Goal: Information Seeking & Learning: Compare options

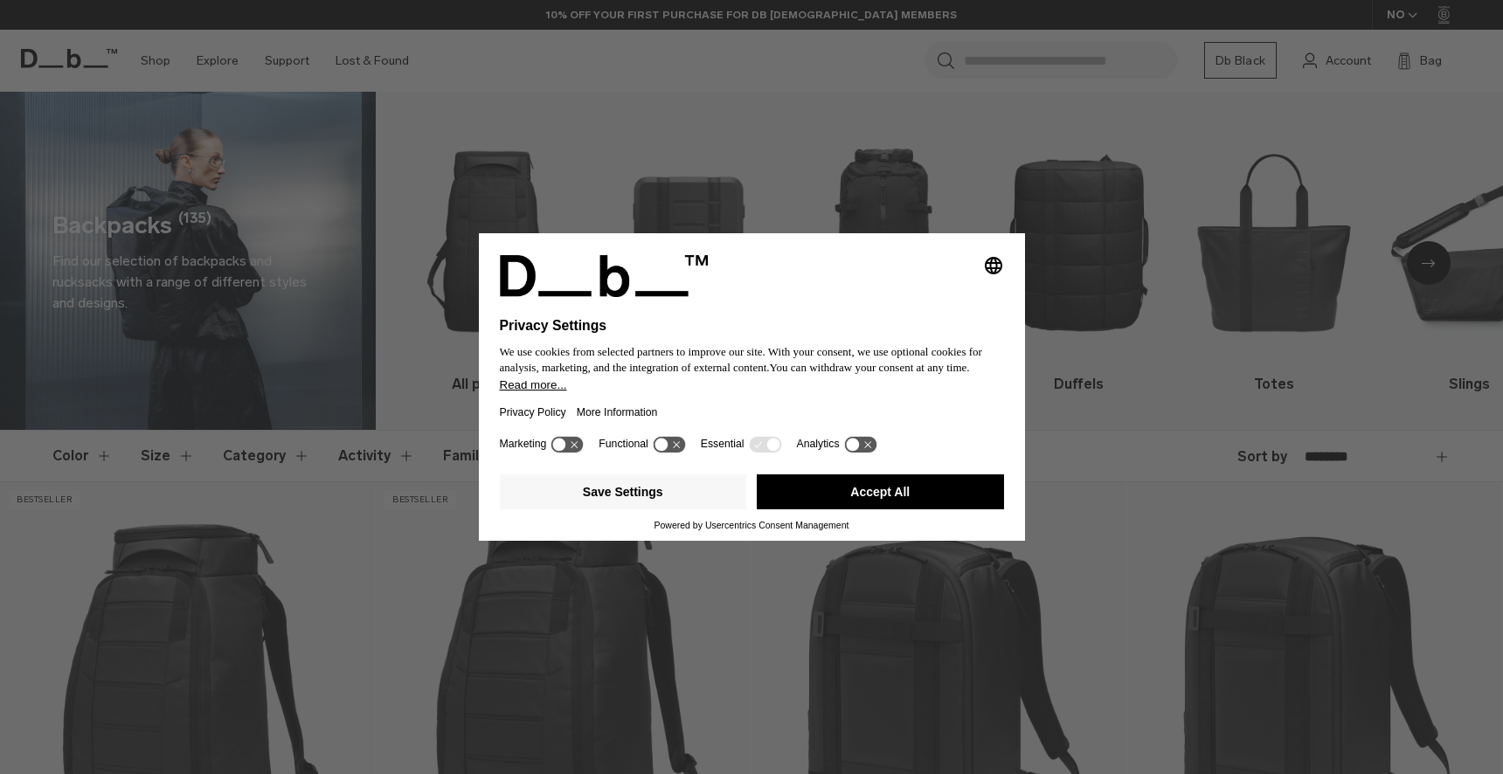
click at [834, 492] on button "Accept All" at bounding box center [880, 492] width 247 height 35
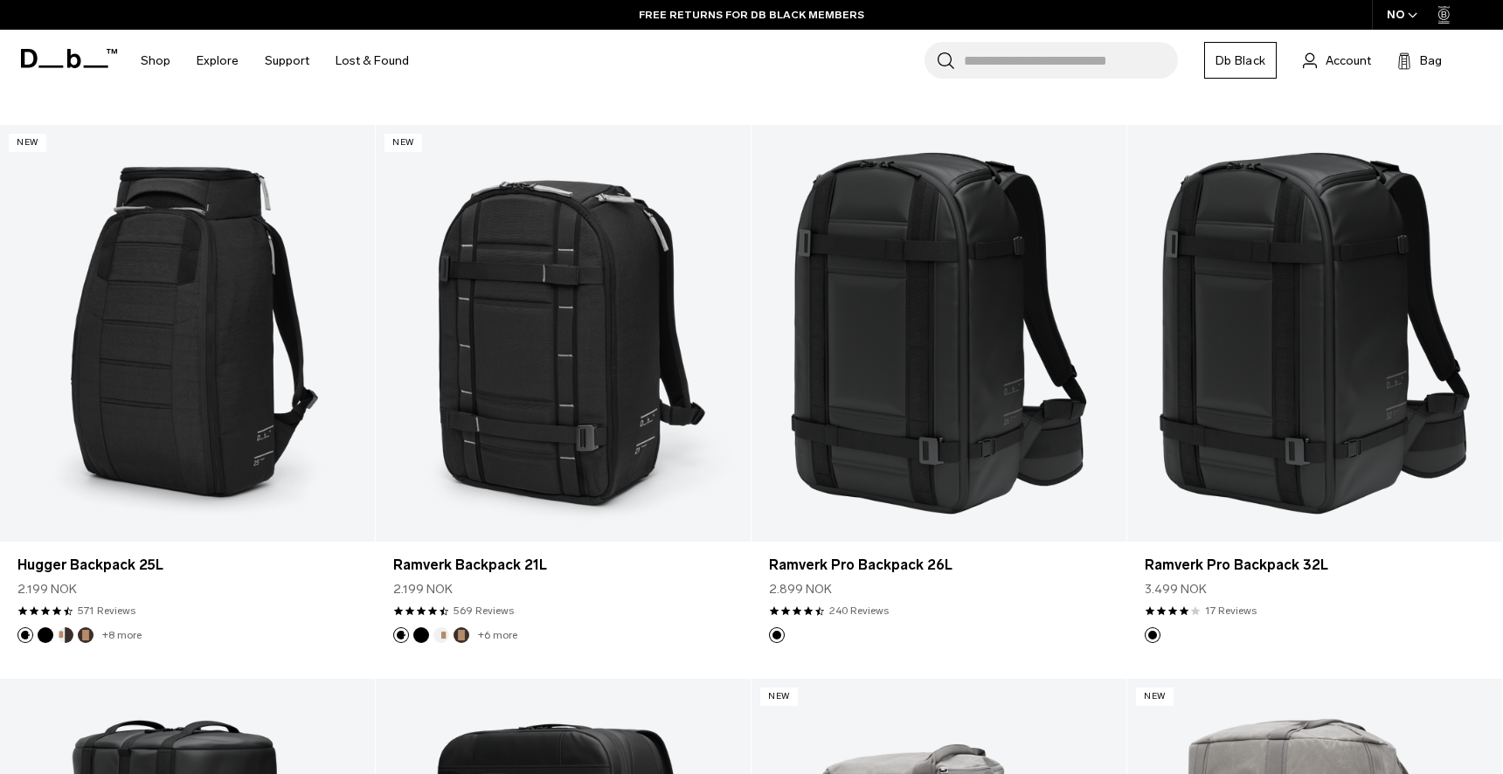
scroll to position [2017, 0]
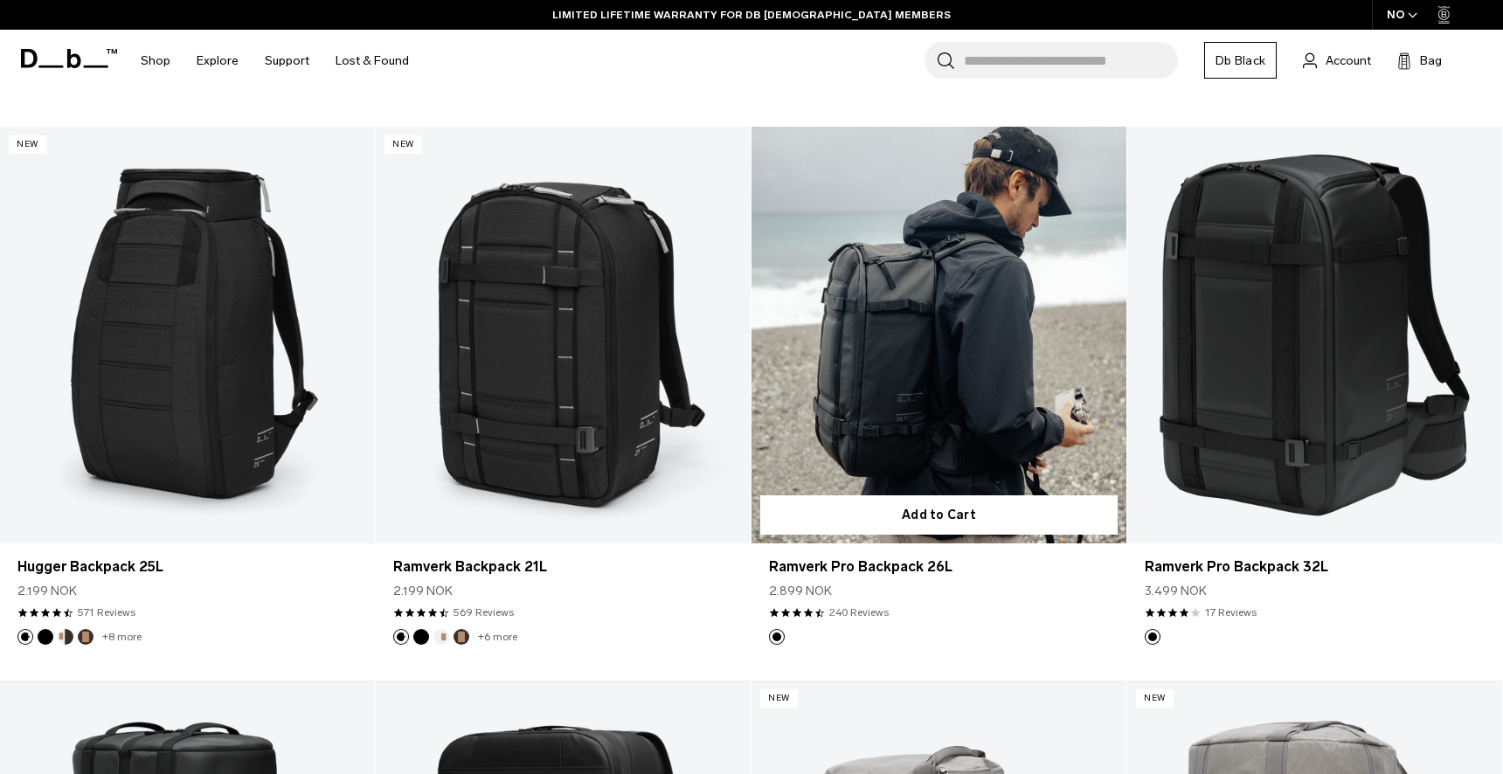
click at [921, 406] on link "Ramverk Pro Backpack 26L" at bounding box center [939, 335] width 375 height 417
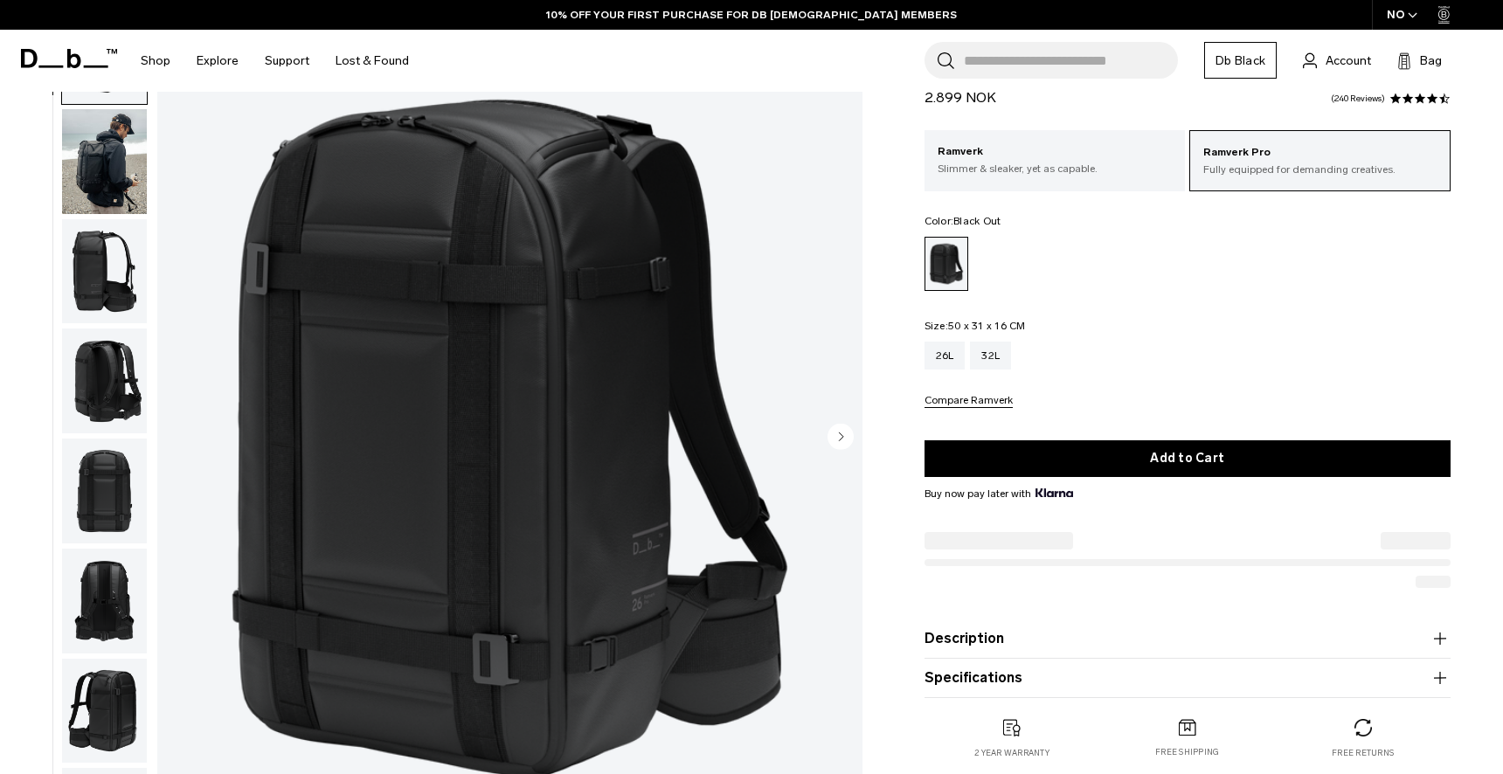
scroll to position [125, 0]
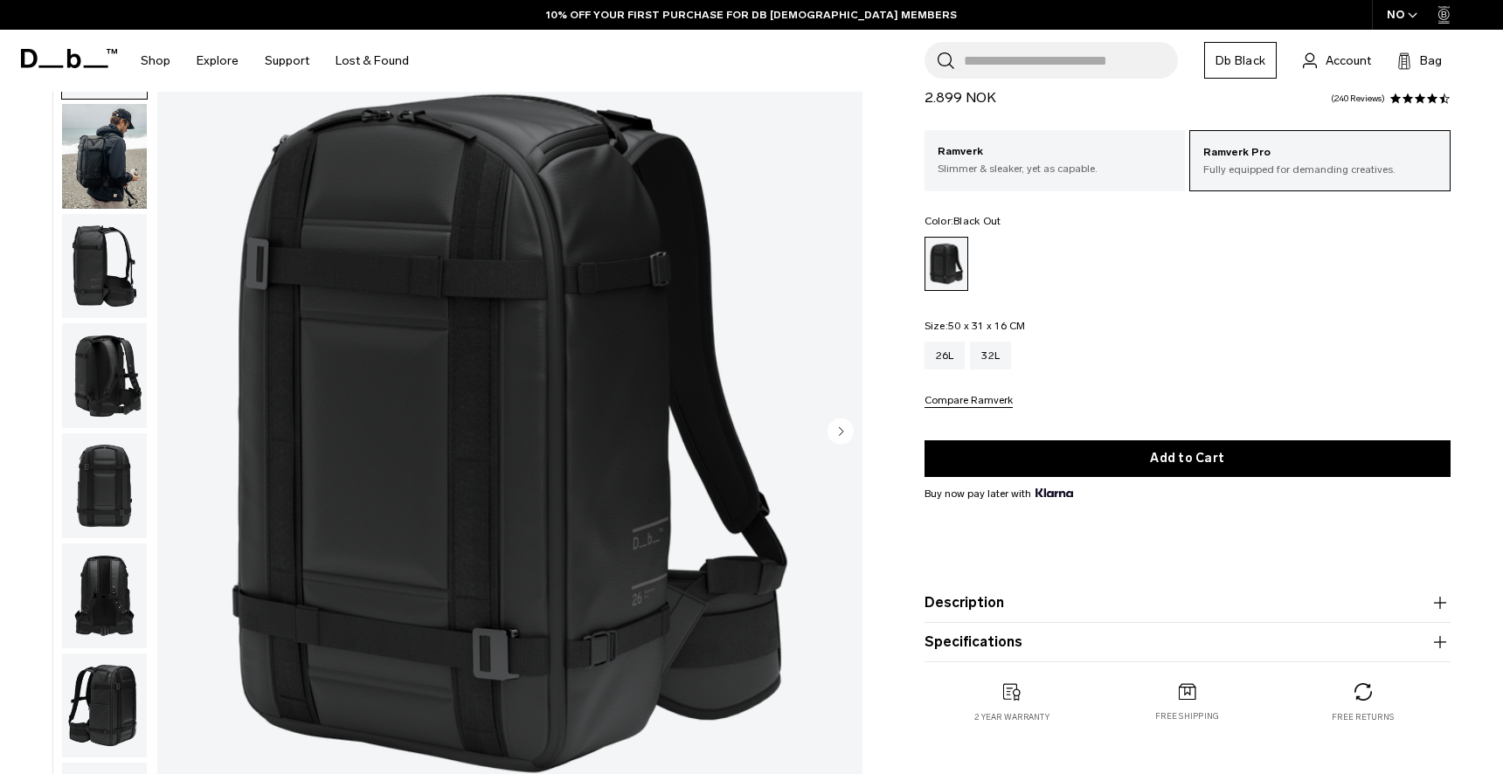
click at [121, 292] on img "button" at bounding box center [104, 266] width 85 height 105
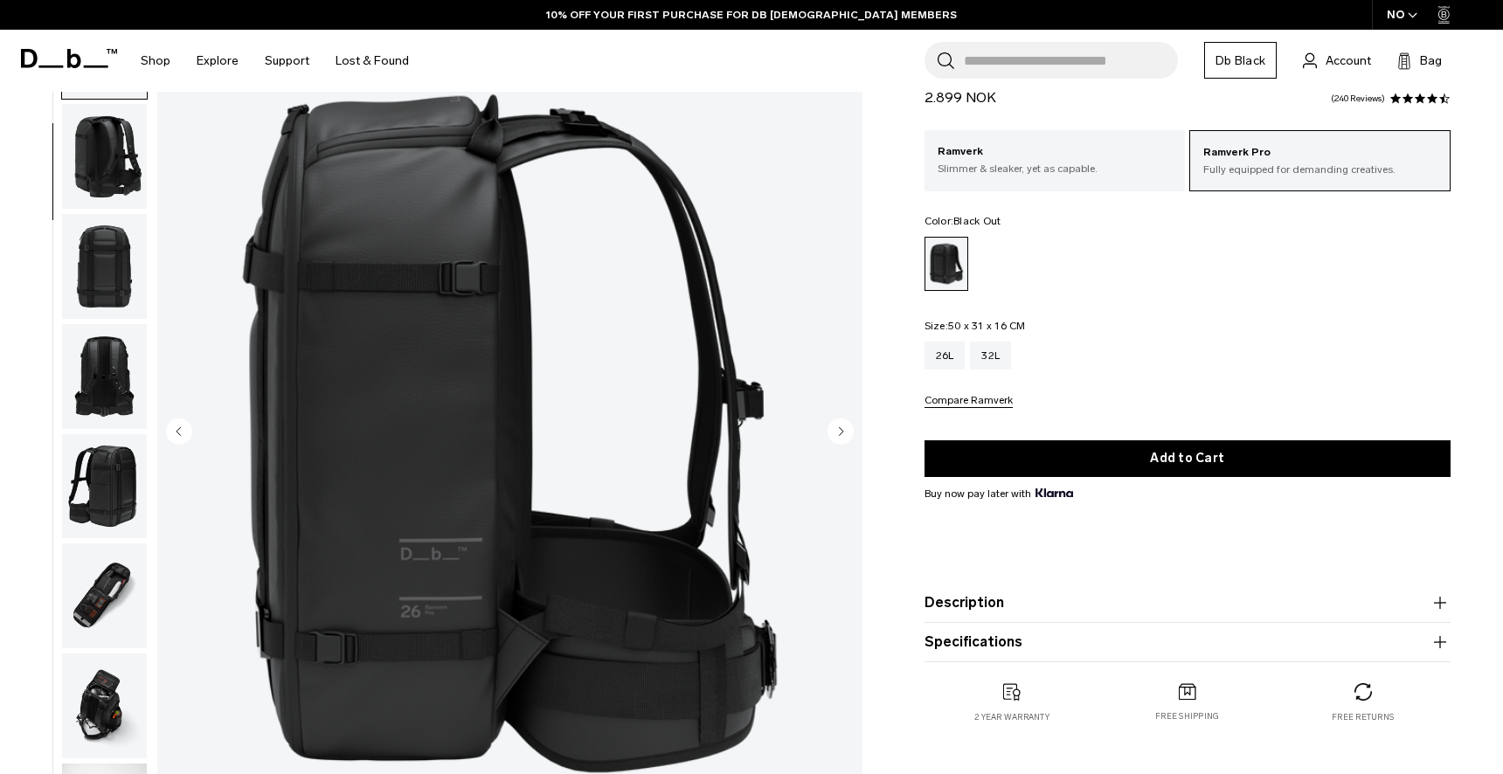
scroll to position [220, 0]
click at [135, 365] on img "button" at bounding box center [104, 375] width 85 height 105
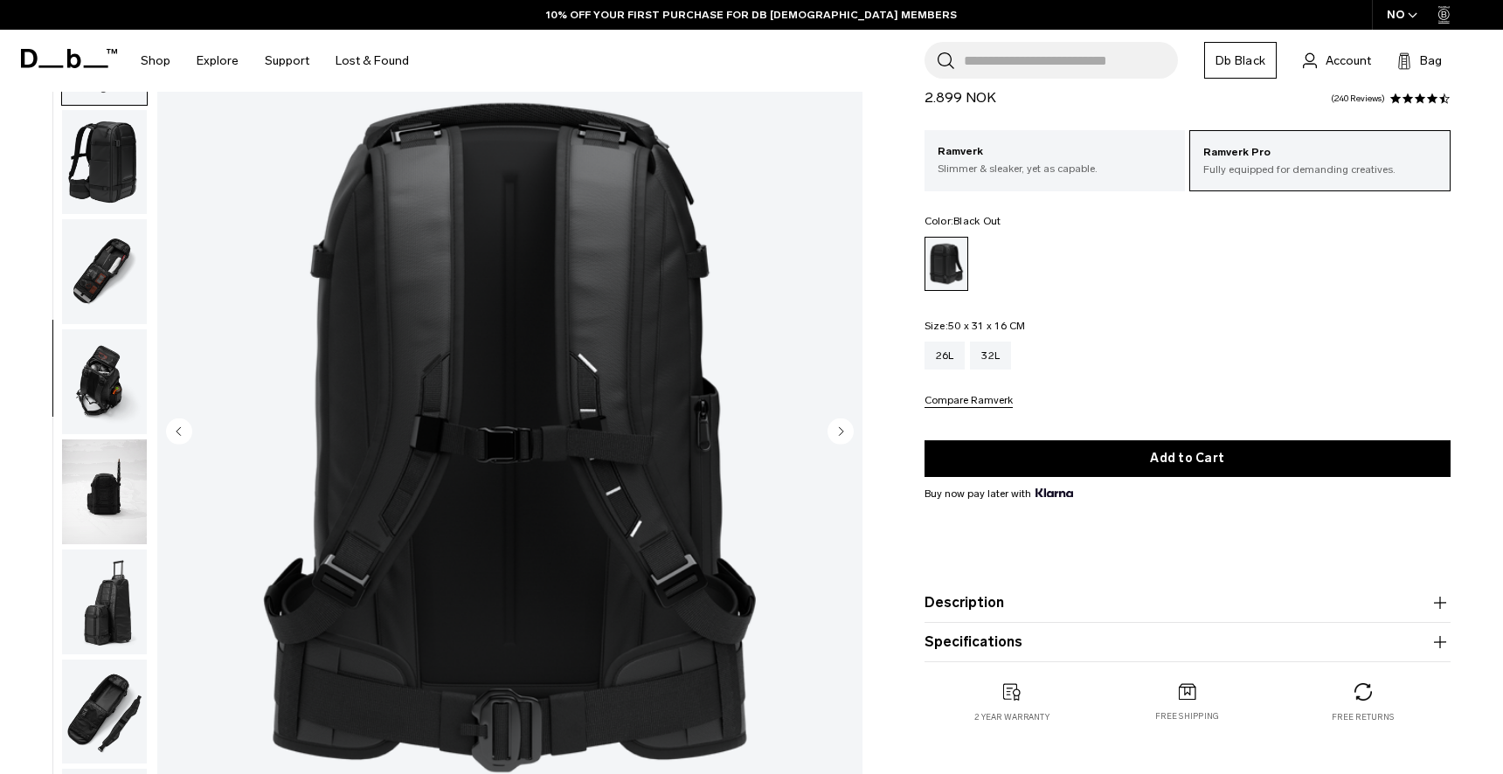
scroll to position [545, 0]
click at [126, 476] on img "button" at bounding box center [104, 491] width 85 height 105
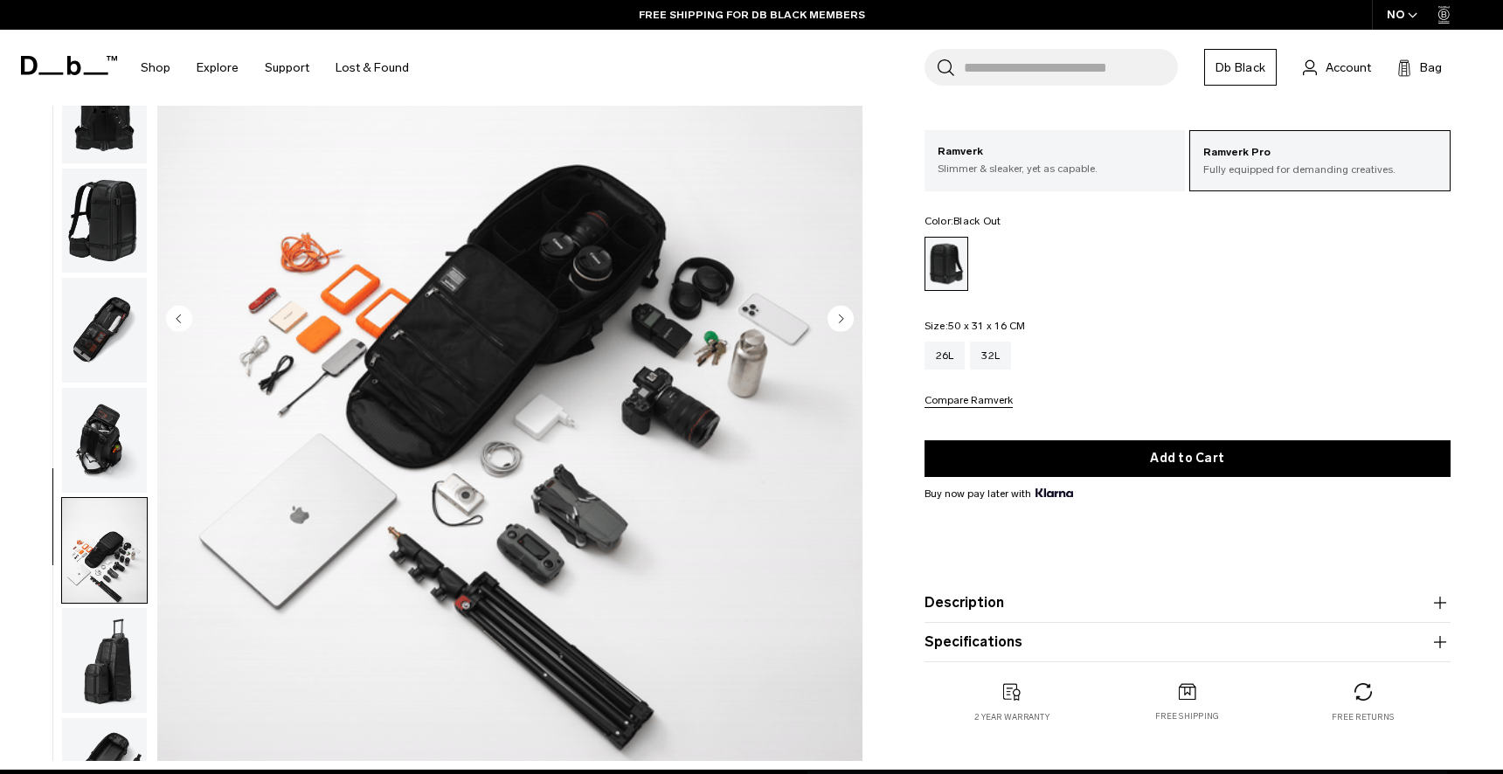
scroll to position [250, 0]
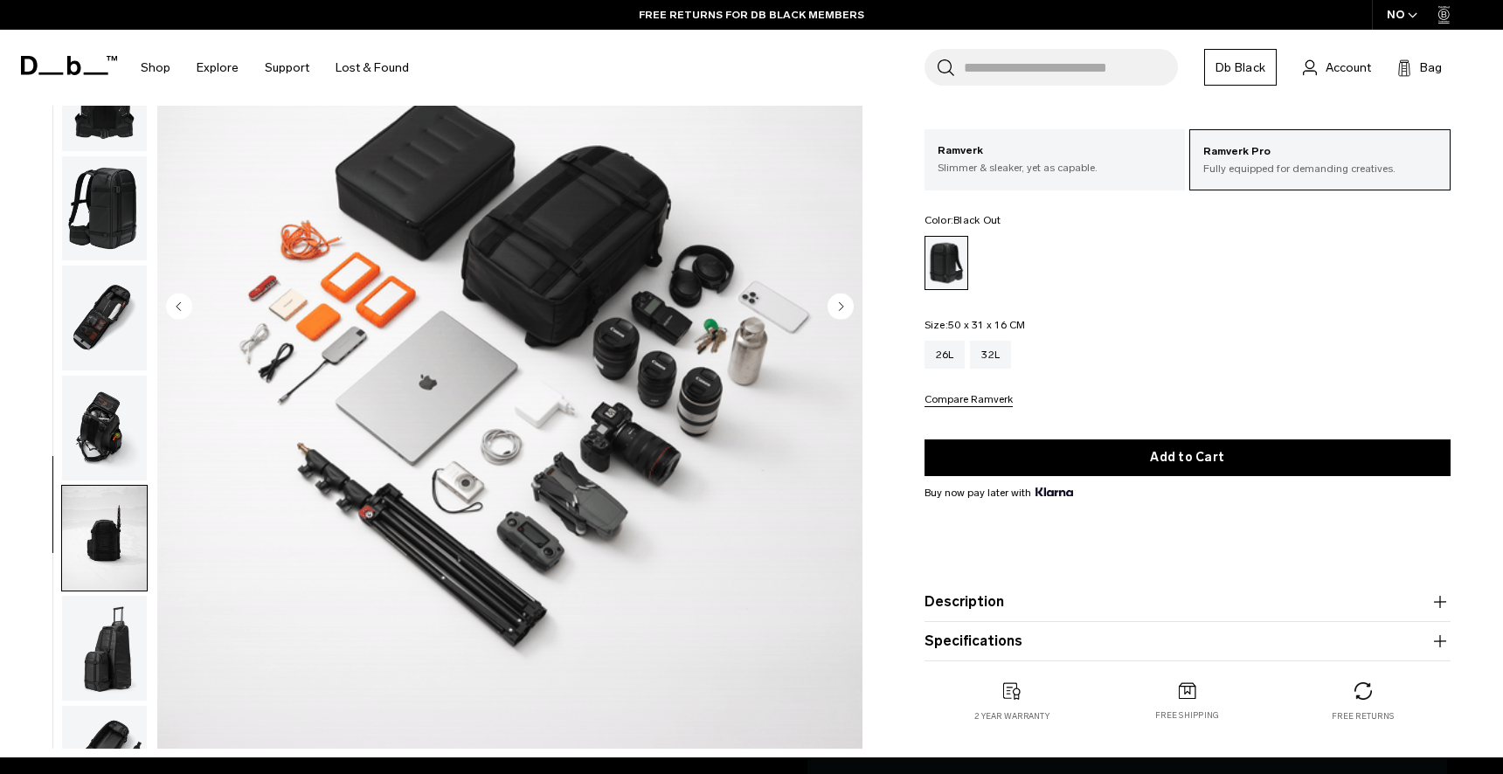
click at [70, 665] on img "button" at bounding box center [104, 648] width 85 height 105
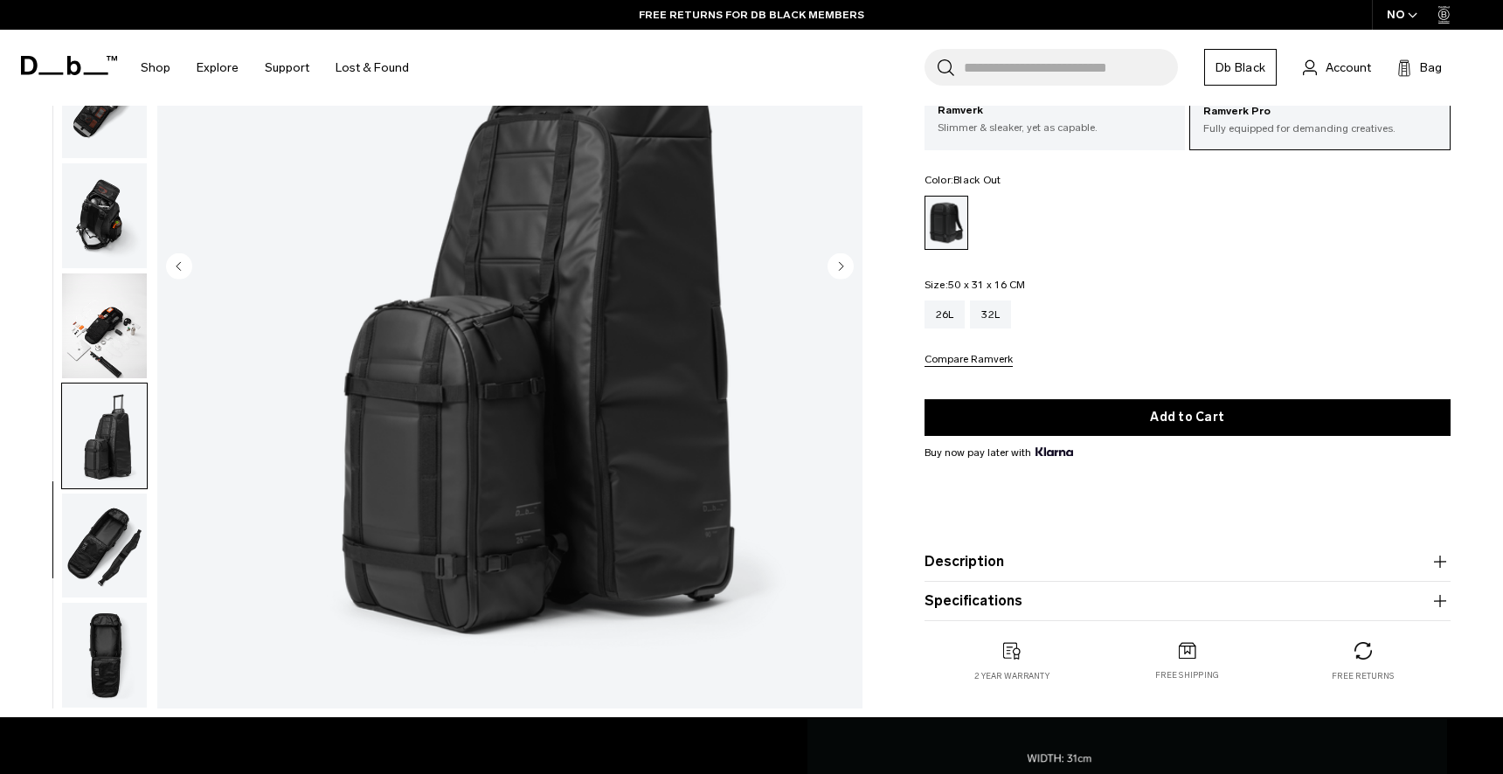
scroll to position [301, 0]
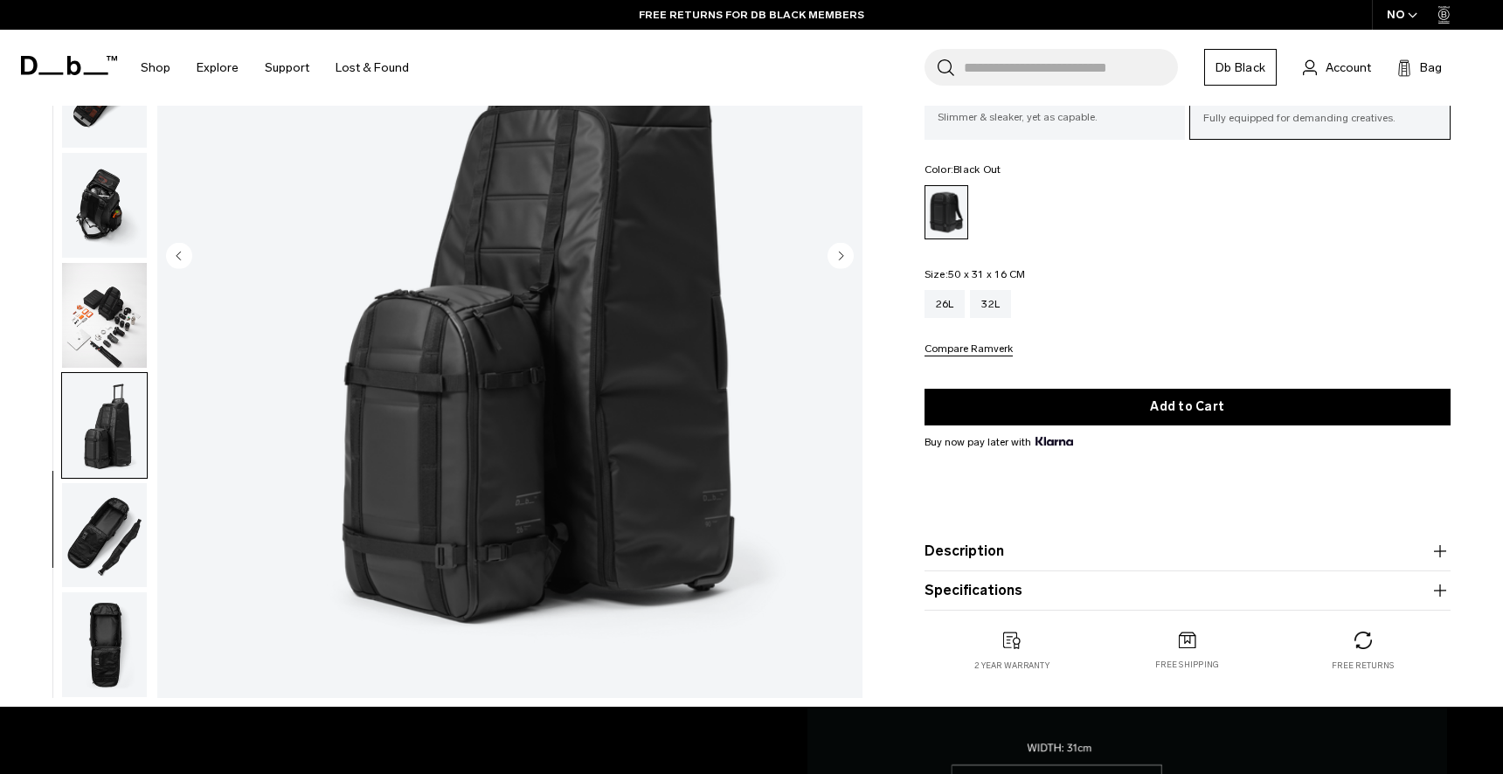
click at [127, 584] on img "button" at bounding box center [104, 535] width 85 height 105
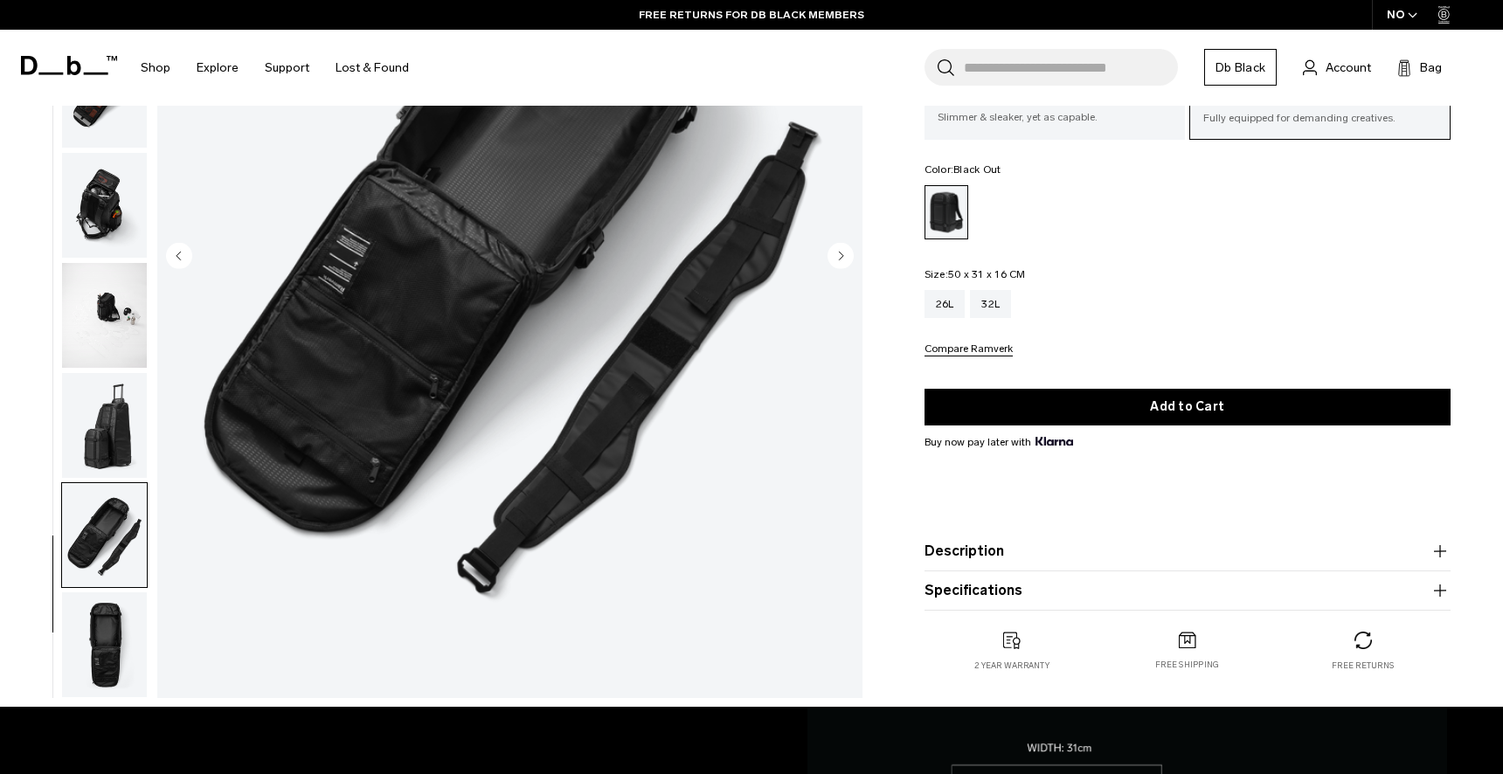
click at [86, 685] on img "button" at bounding box center [104, 645] width 85 height 105
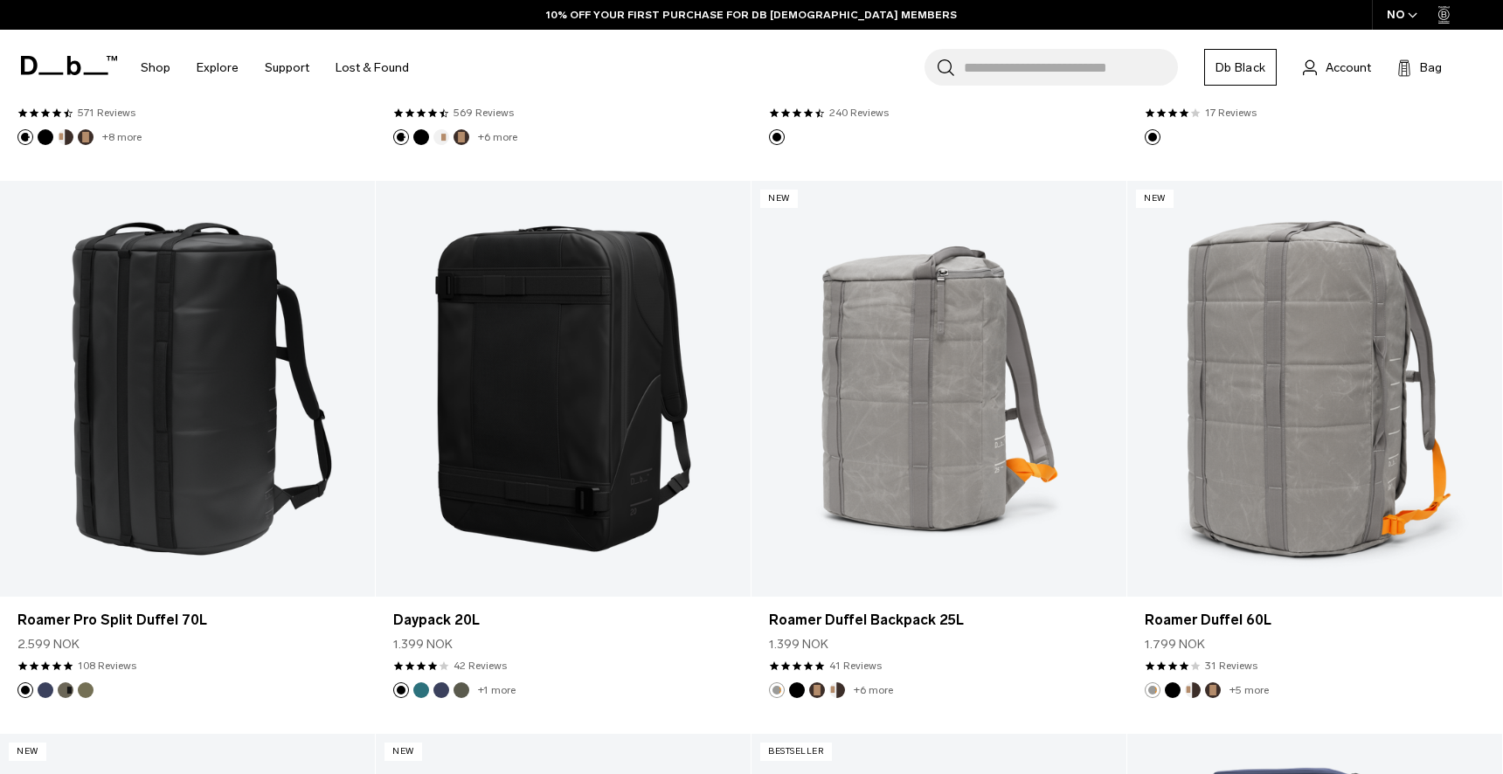
scroll to position [2526, 0]
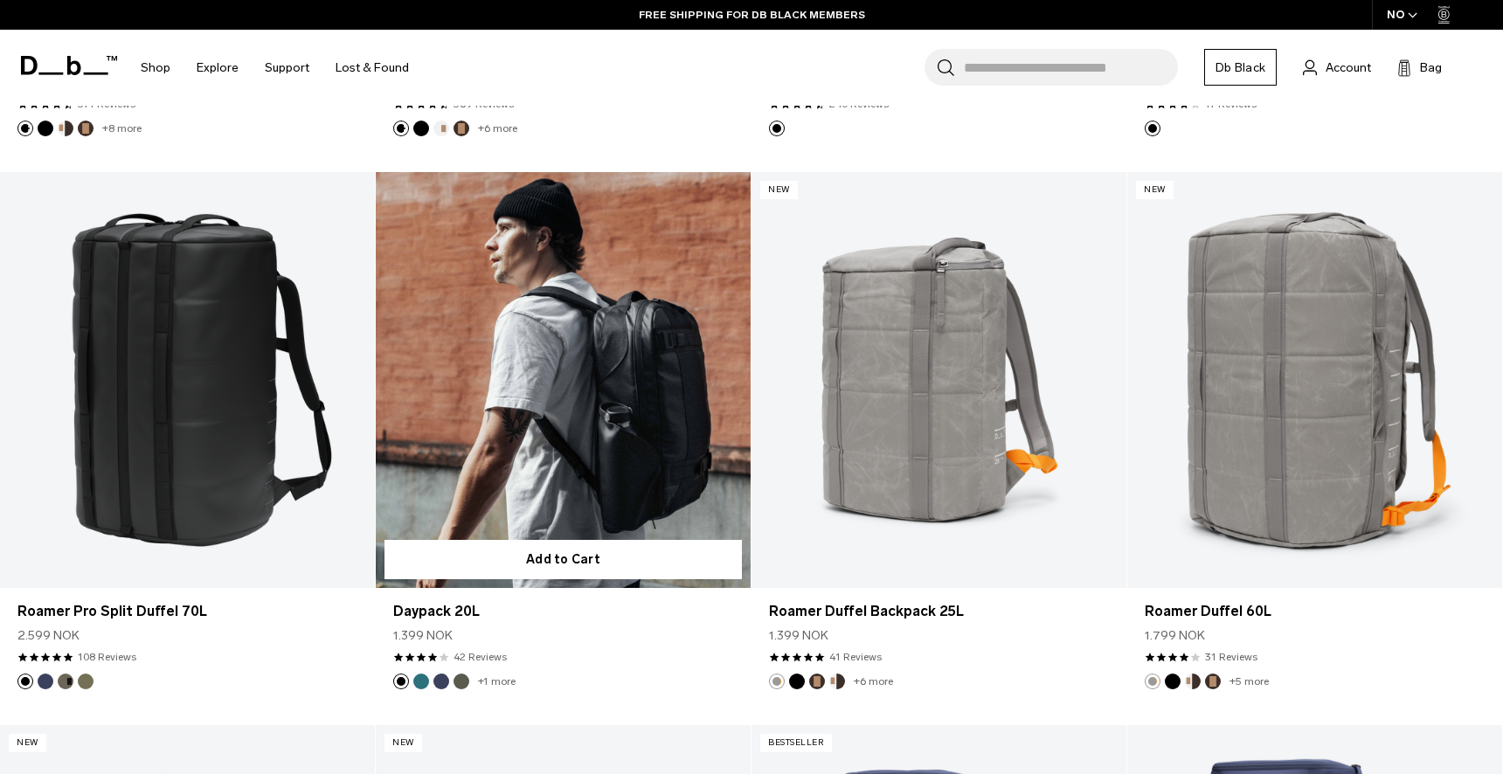
click at [600, 348] on link "Daypack 20L" at bounding box center [563, 380] width 375 height 417
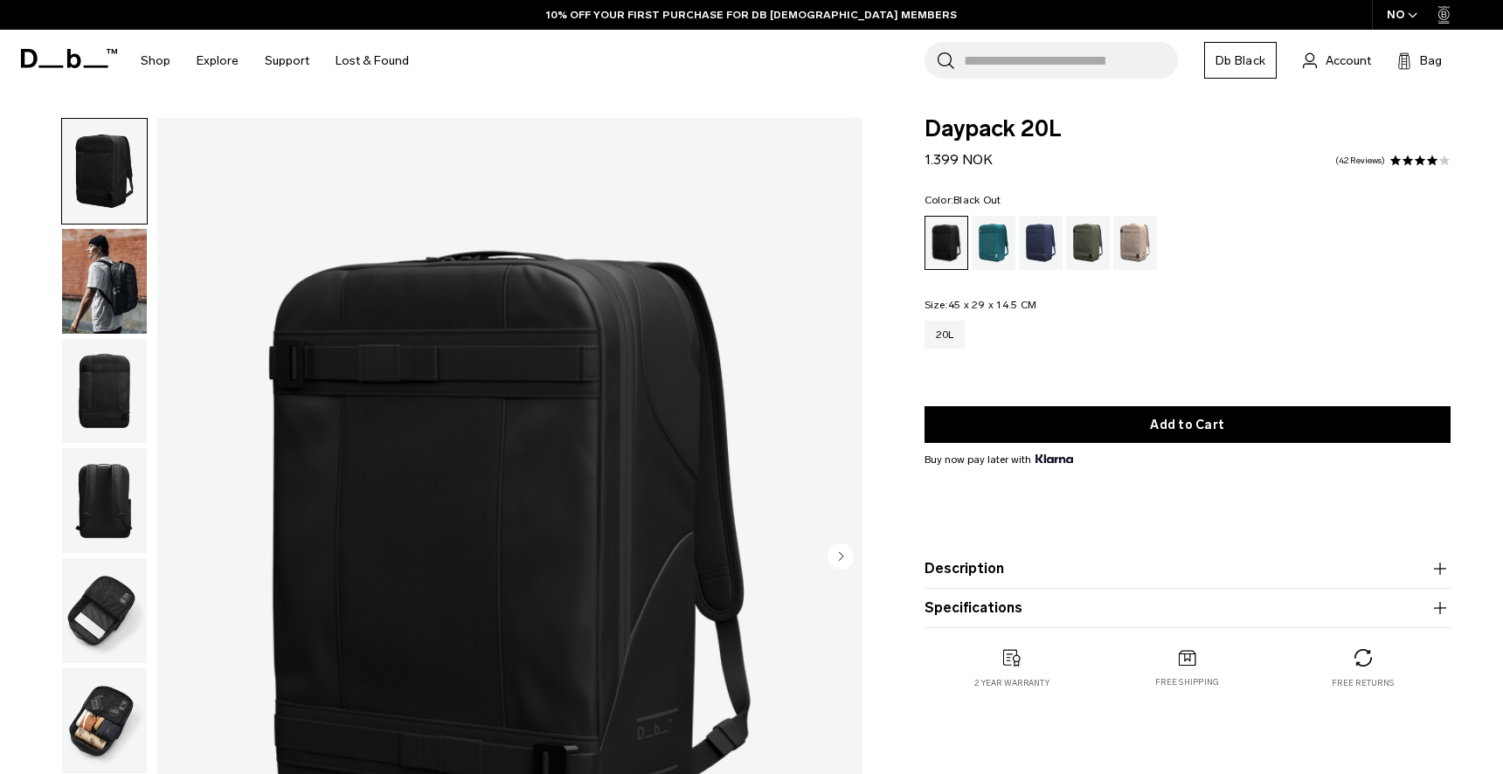
click at [123, 258] on img "button" at bounding box center [104, 281] width 85 height 105
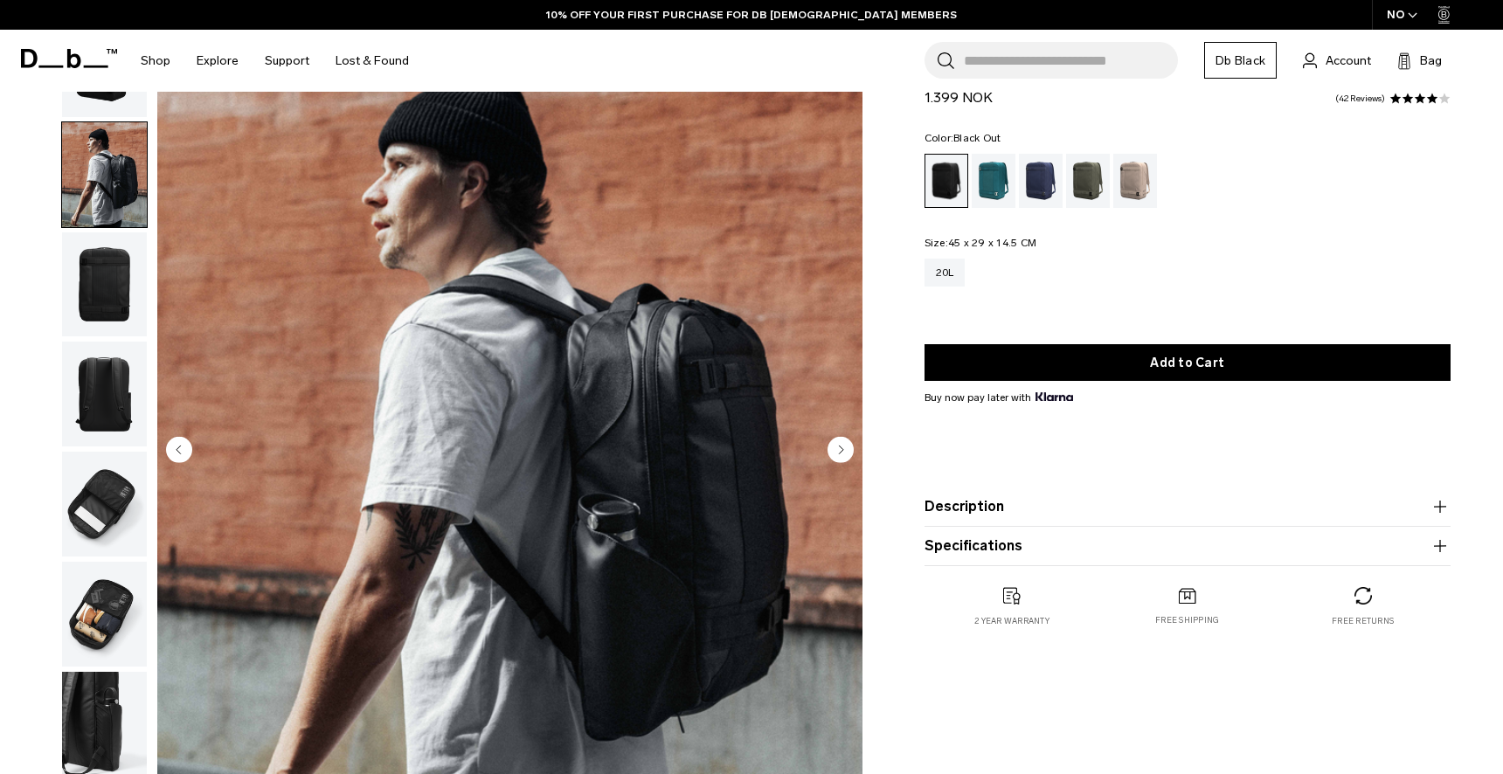
scroll to position [125, 0]
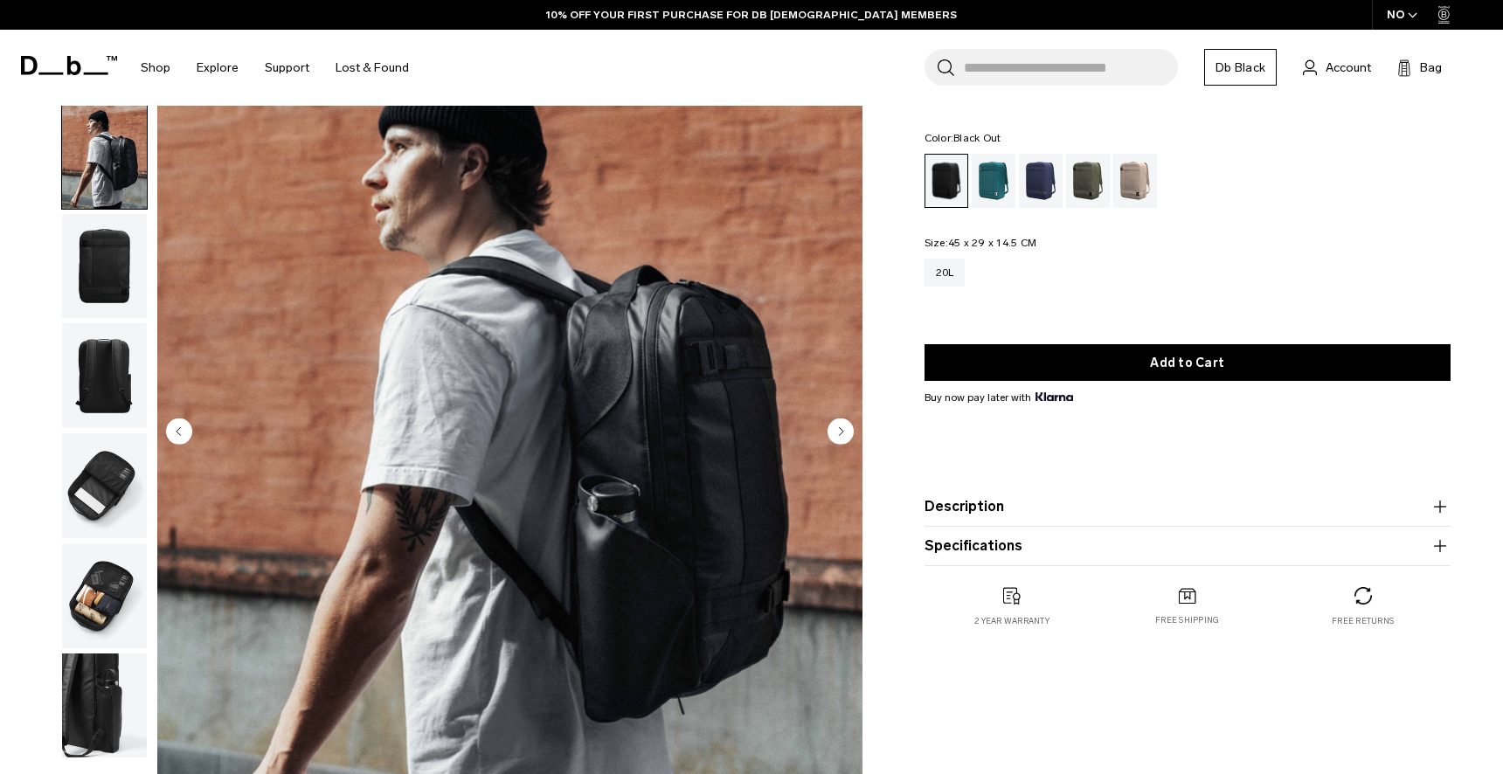
click at [95, 349] on img "button" at bounding box center [104, 375] width 85 height 105
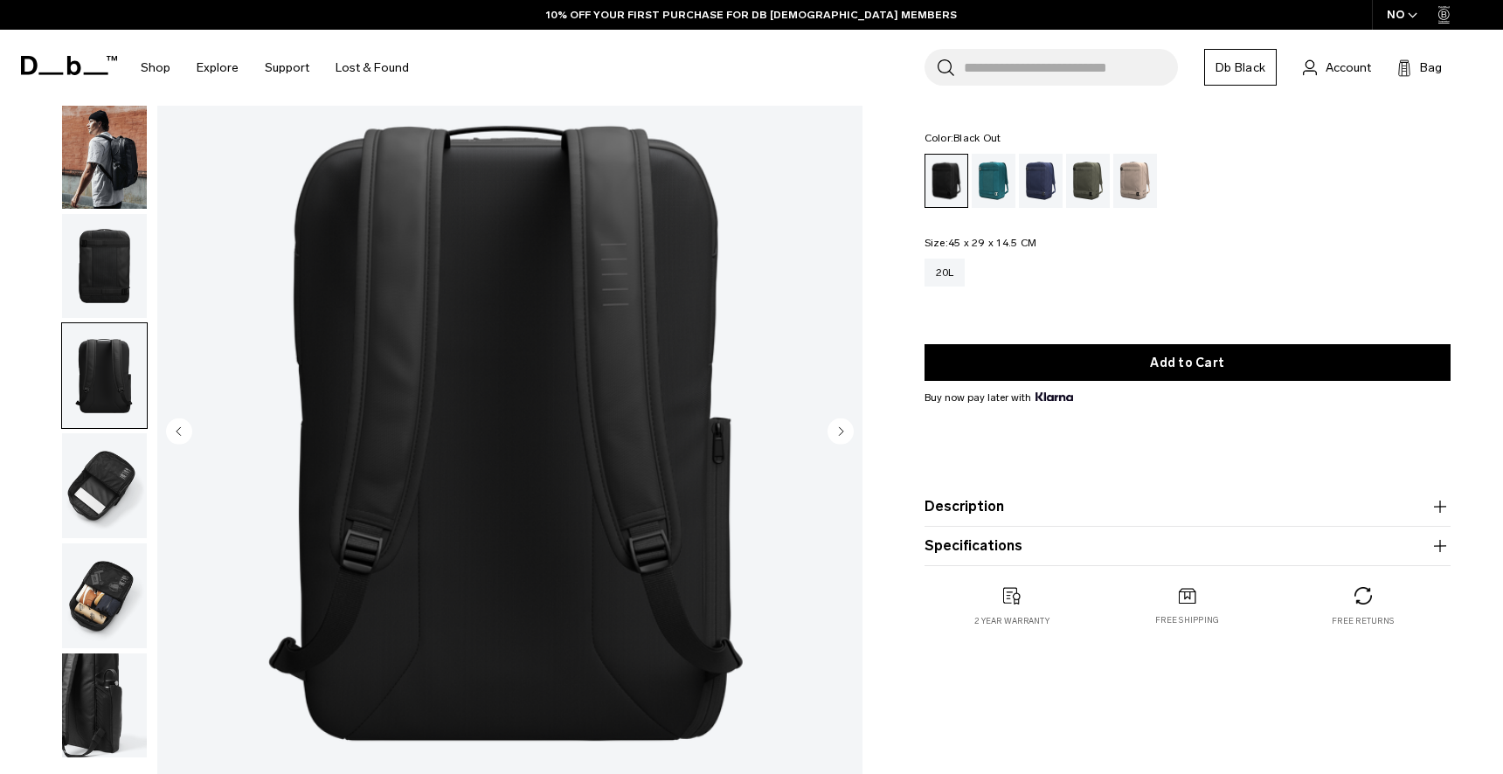
click at [127, 487] on img "button" at bounding box center [104, 486] width 85 height 105
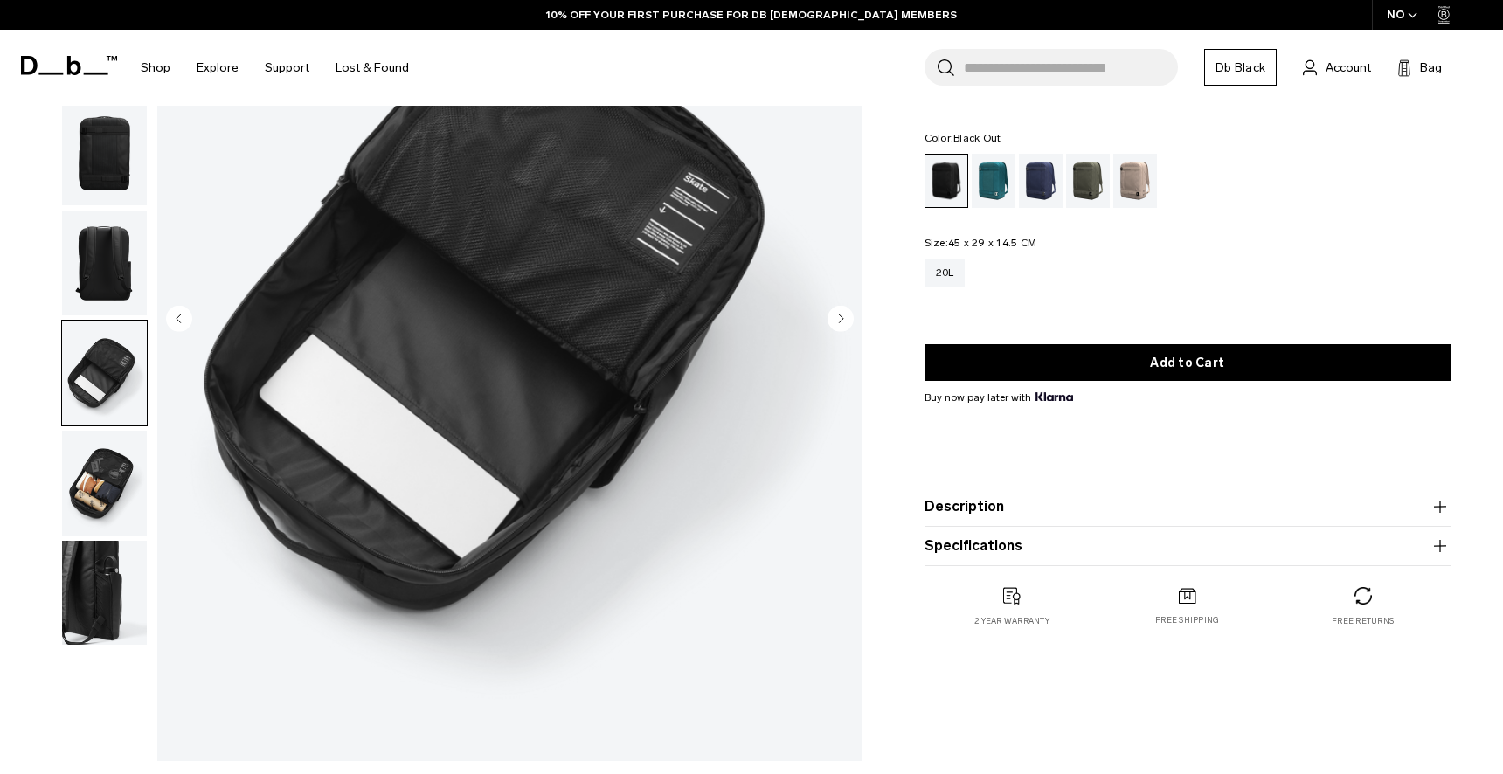
scroll to position [261, 0]
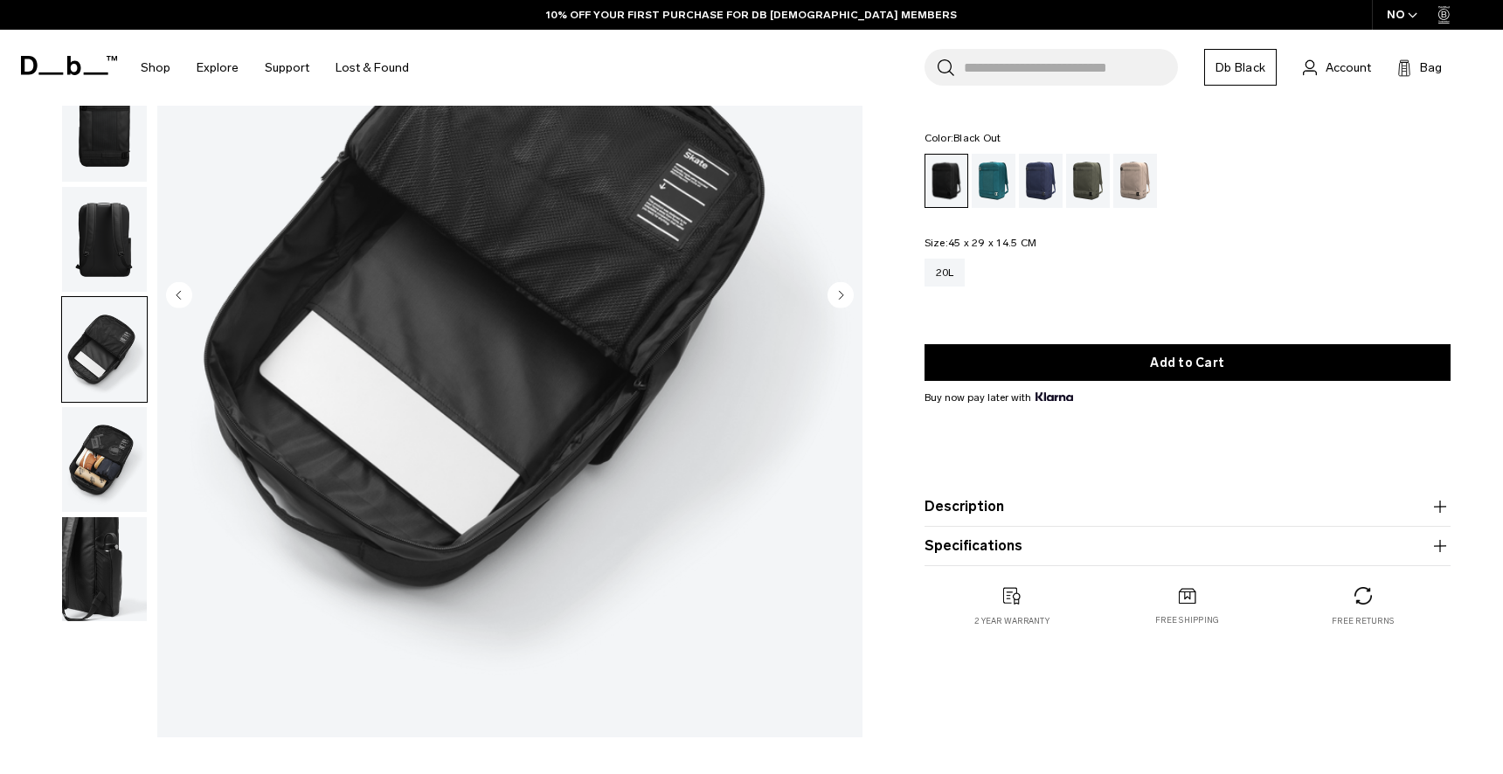
click at [103, 460] on img "button" at bounding box center [104, 459] width 85 height 105
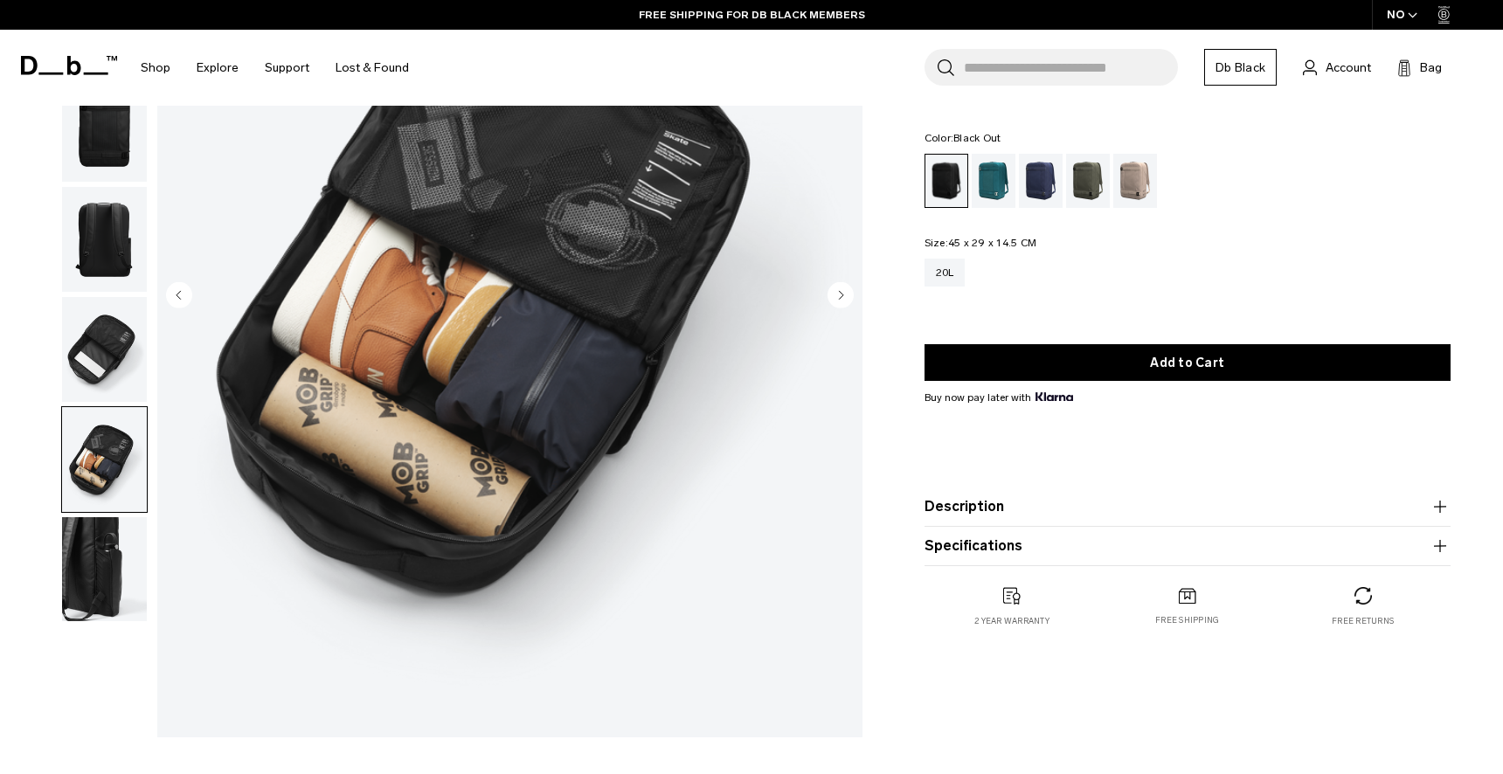
click at [101, 578] on img "button" at bounding box center [104, 569] width 85 height 105
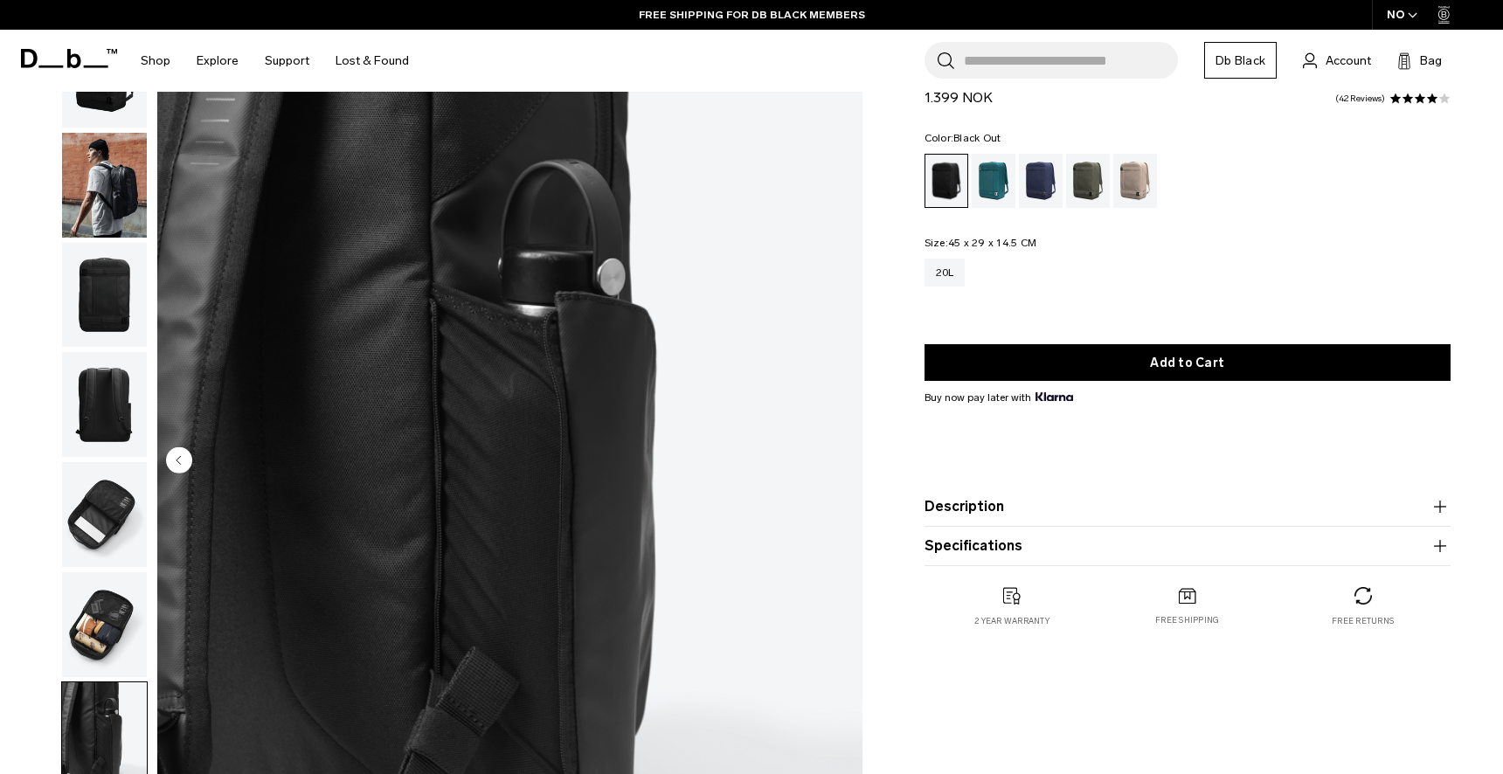
scroll to position [86, 0]
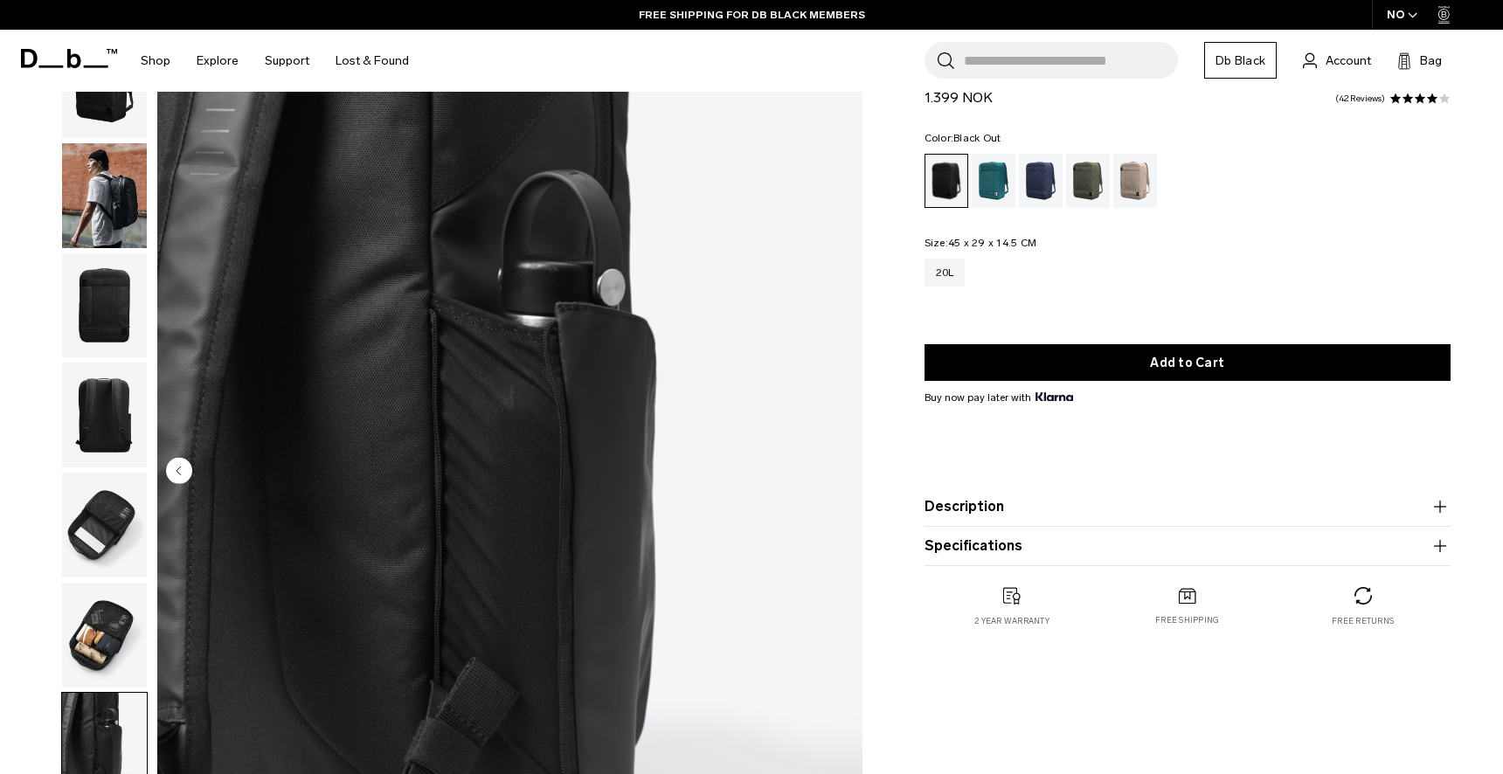
click at [100, 643] on img "button" at bounding box center [104, 635] width 85 height 105
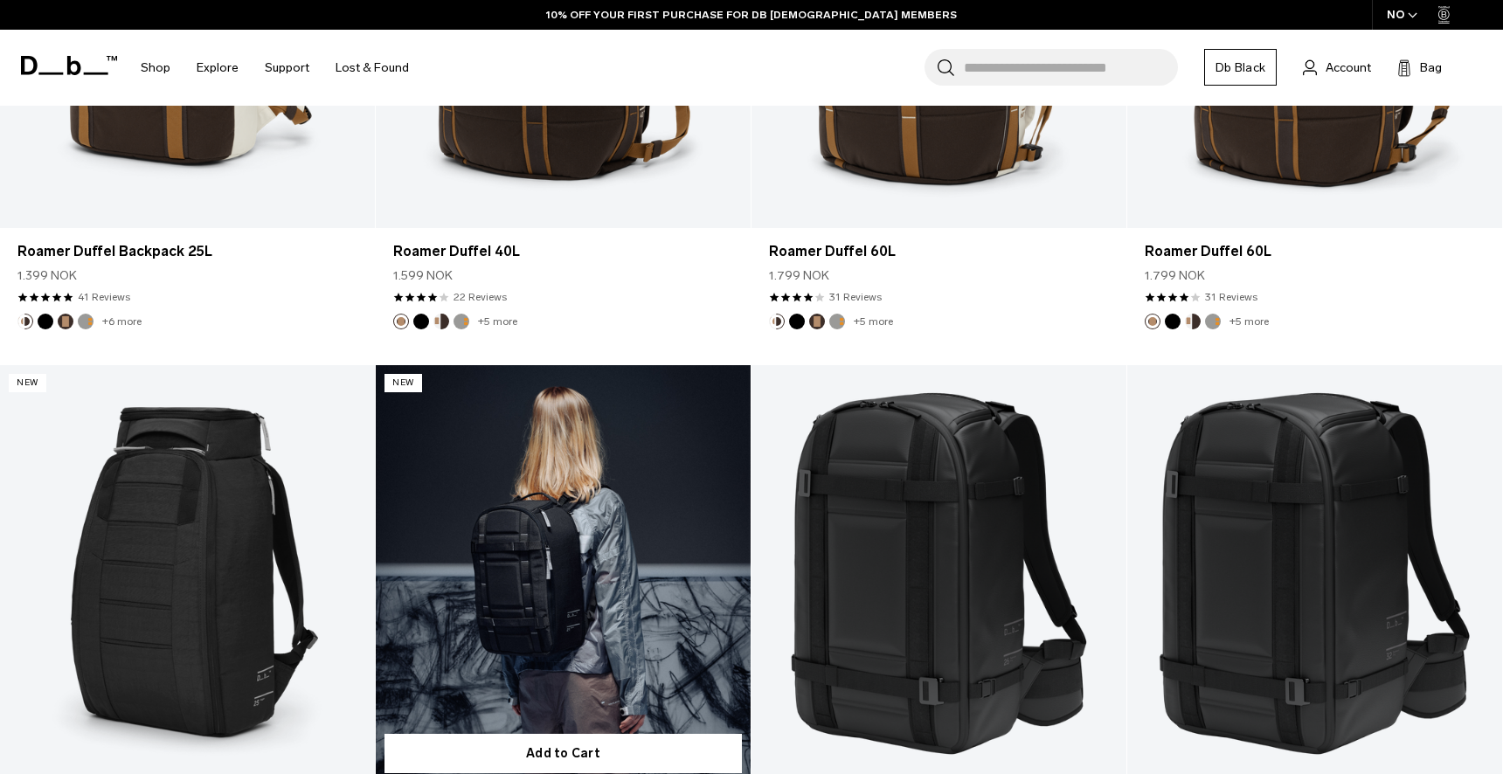
scroll to position [1971, 0]
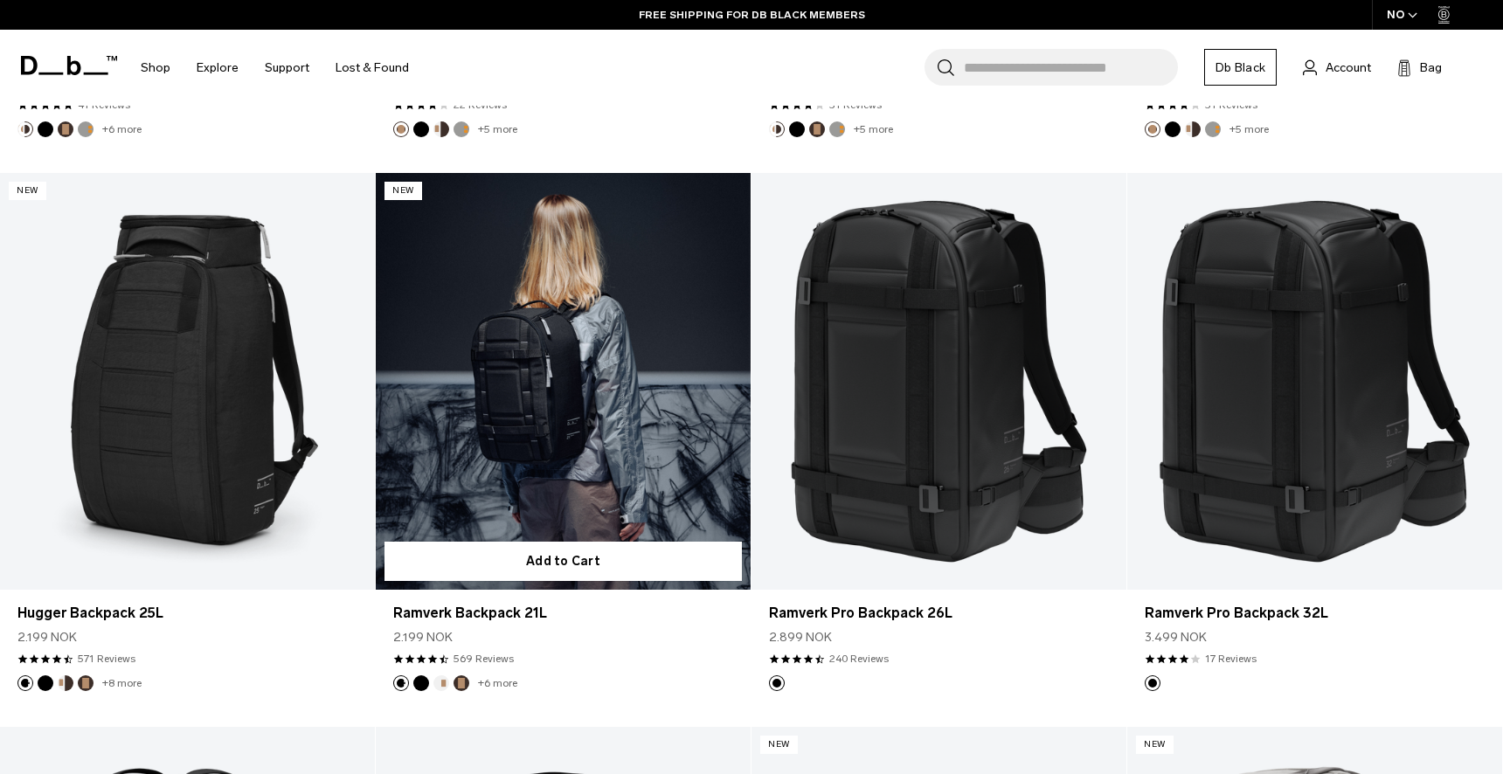
click at [616, 386] on link "Ramverk Backpack 21L" at bounding box center [563, 381] width 375 height 417
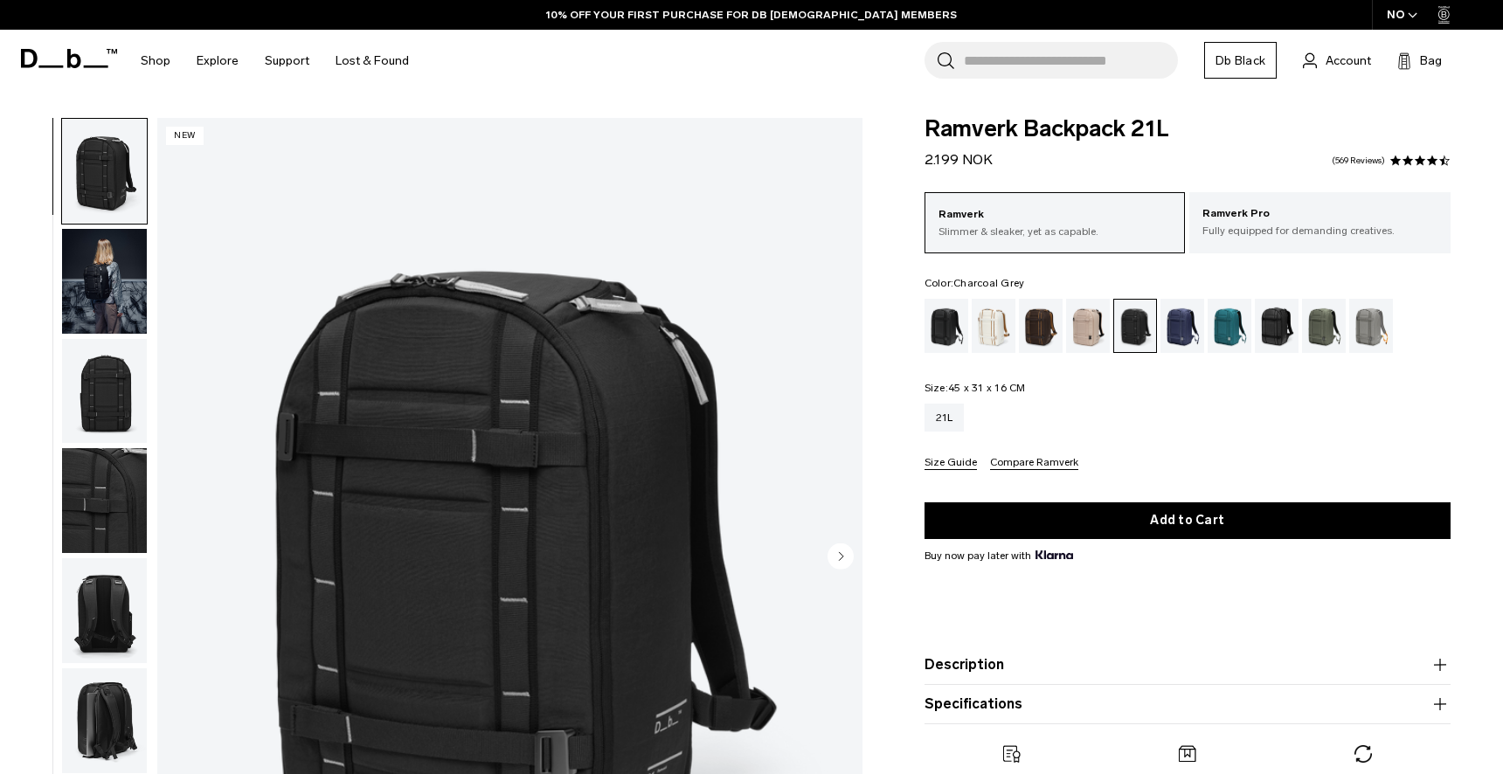
scroll to position [41, 0]
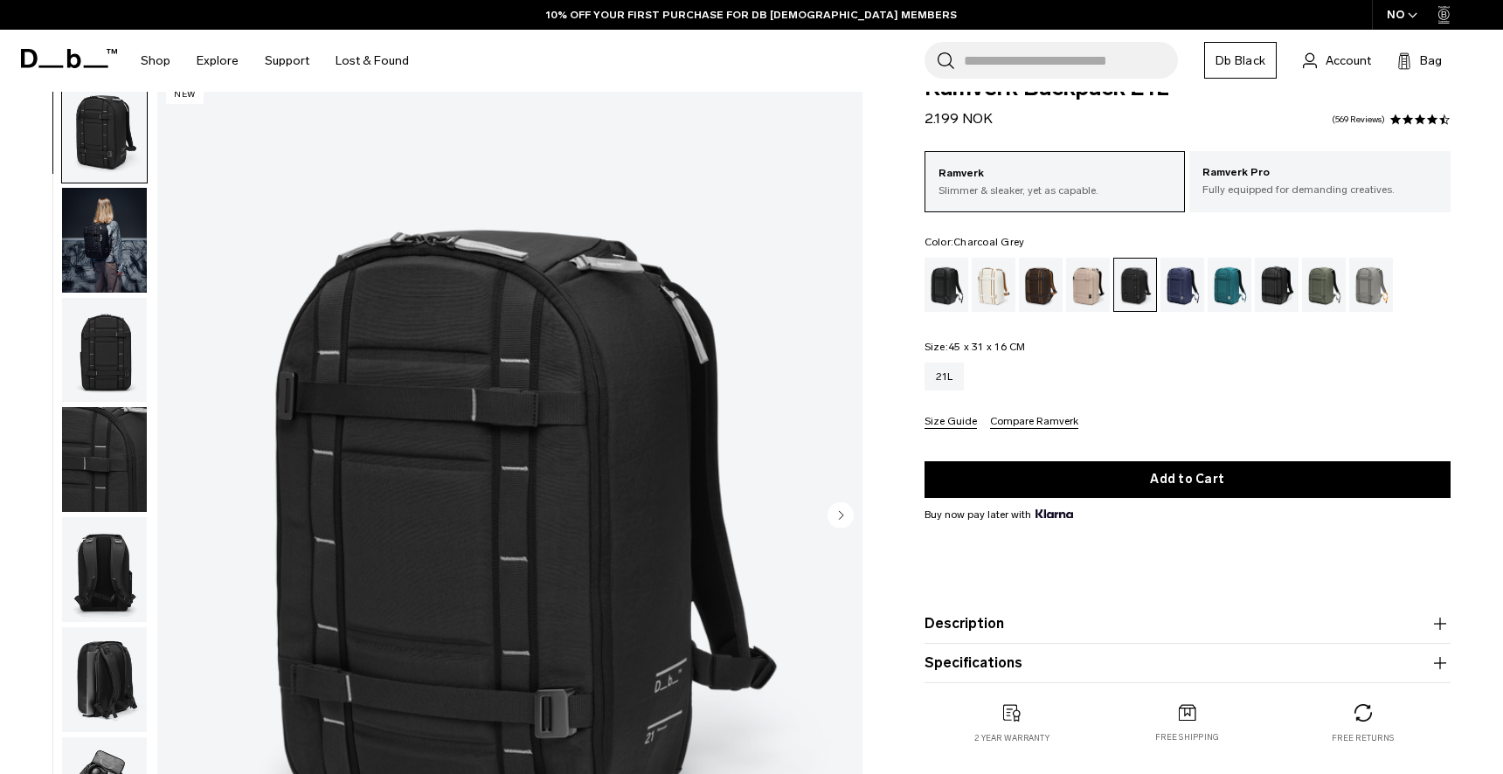
click at [108, 228] on img "button" at bounding box center [104, 240] width 85 height 105
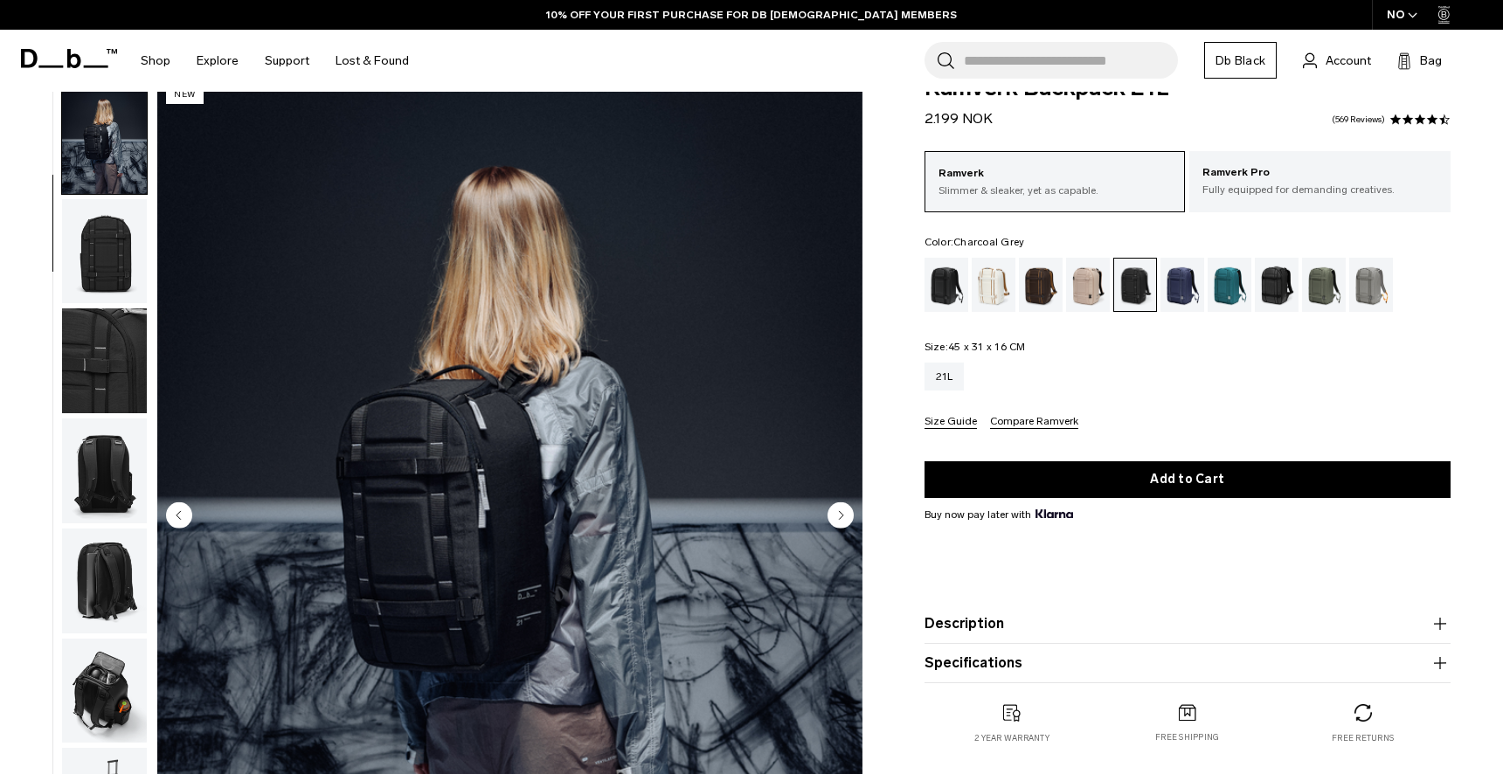
scroll to position [105, 0]
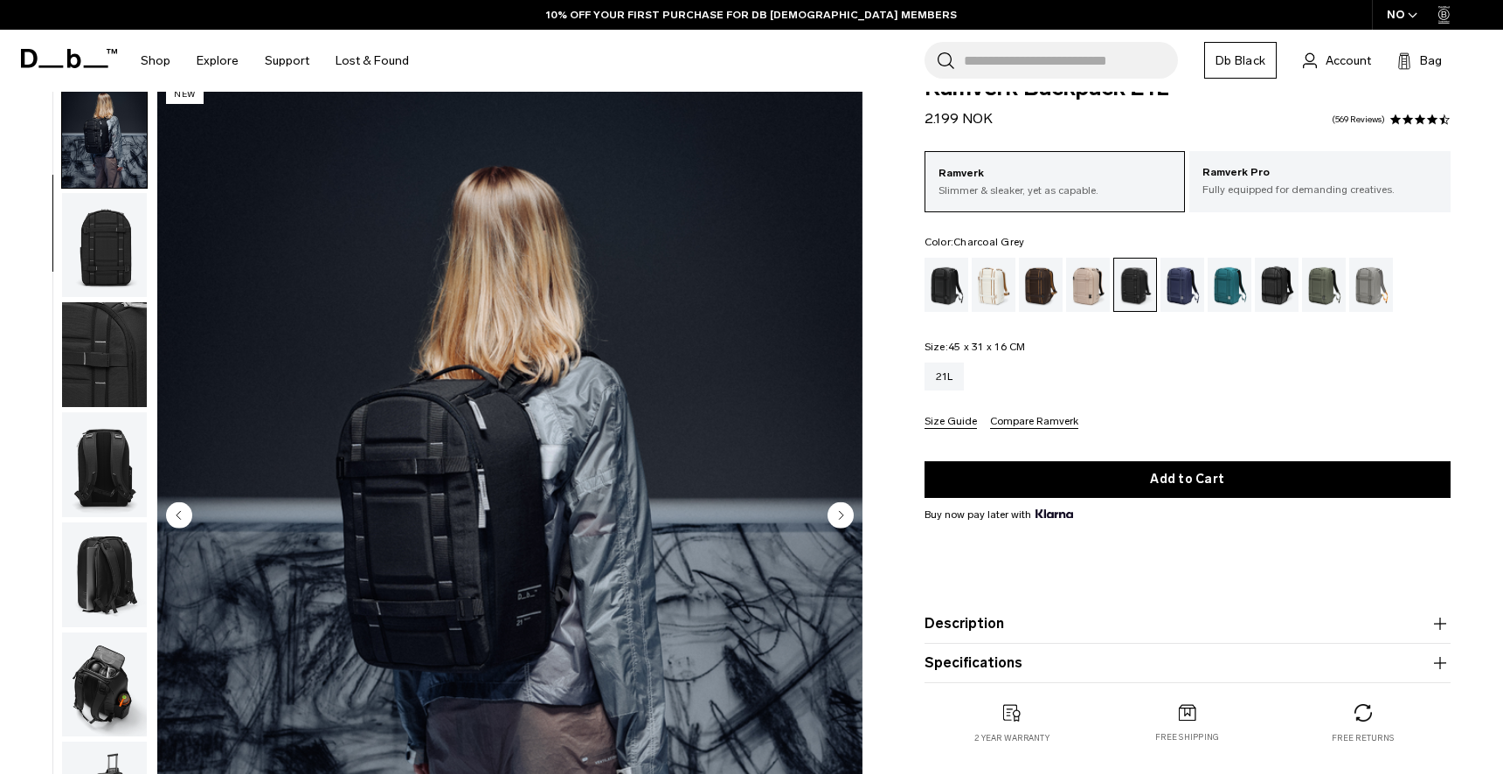
click at [91, 290] on img "button" at bounding box center [104, 245] width 85 height 105
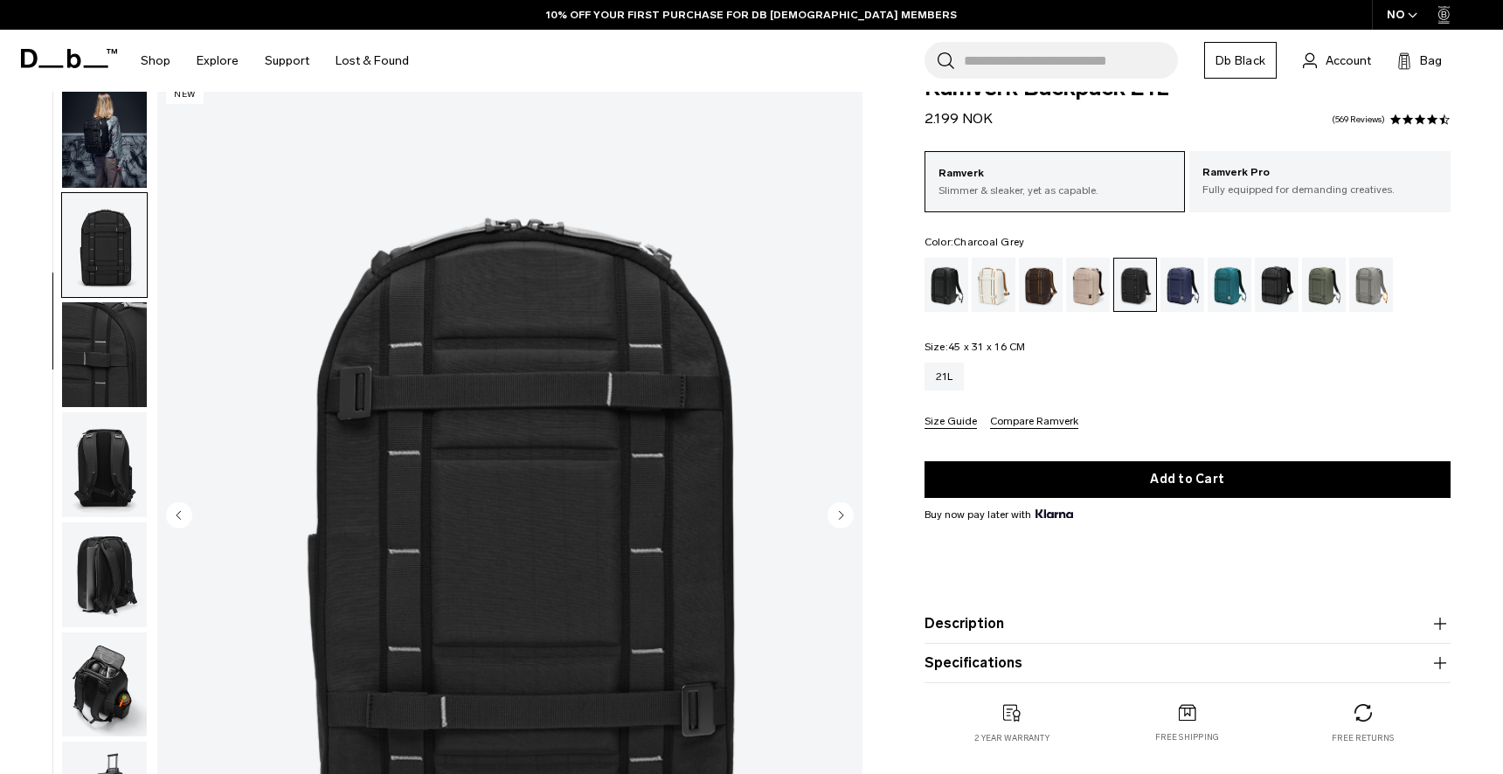
click at [119, 389] on img "button" at bounding box center [104, 354] width 85 height 105
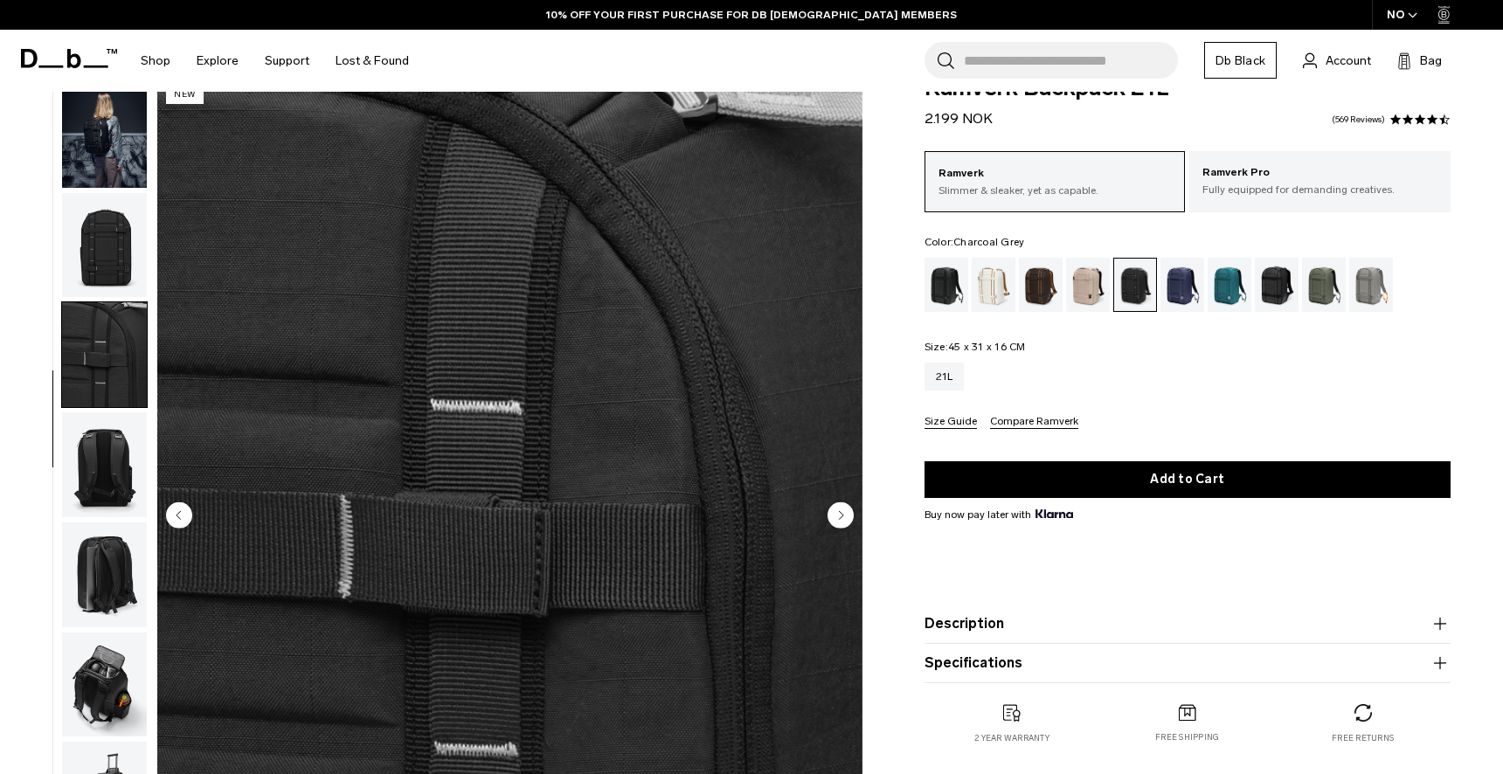
scroll to position [0, 0]
click at [80, 459] on img "button" at bounding box center [104, 465] width 85 height 105
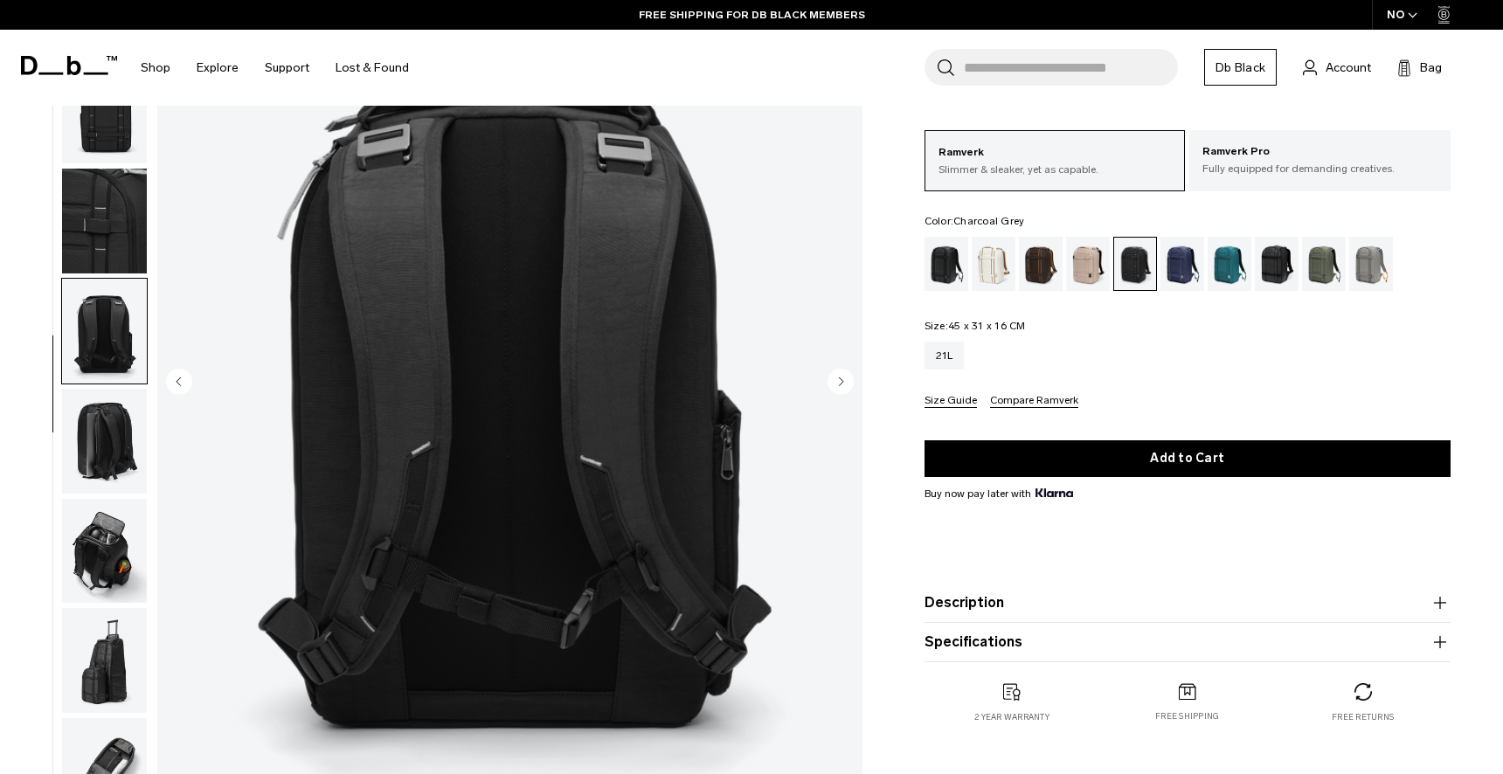
scroll to position [182, 0]
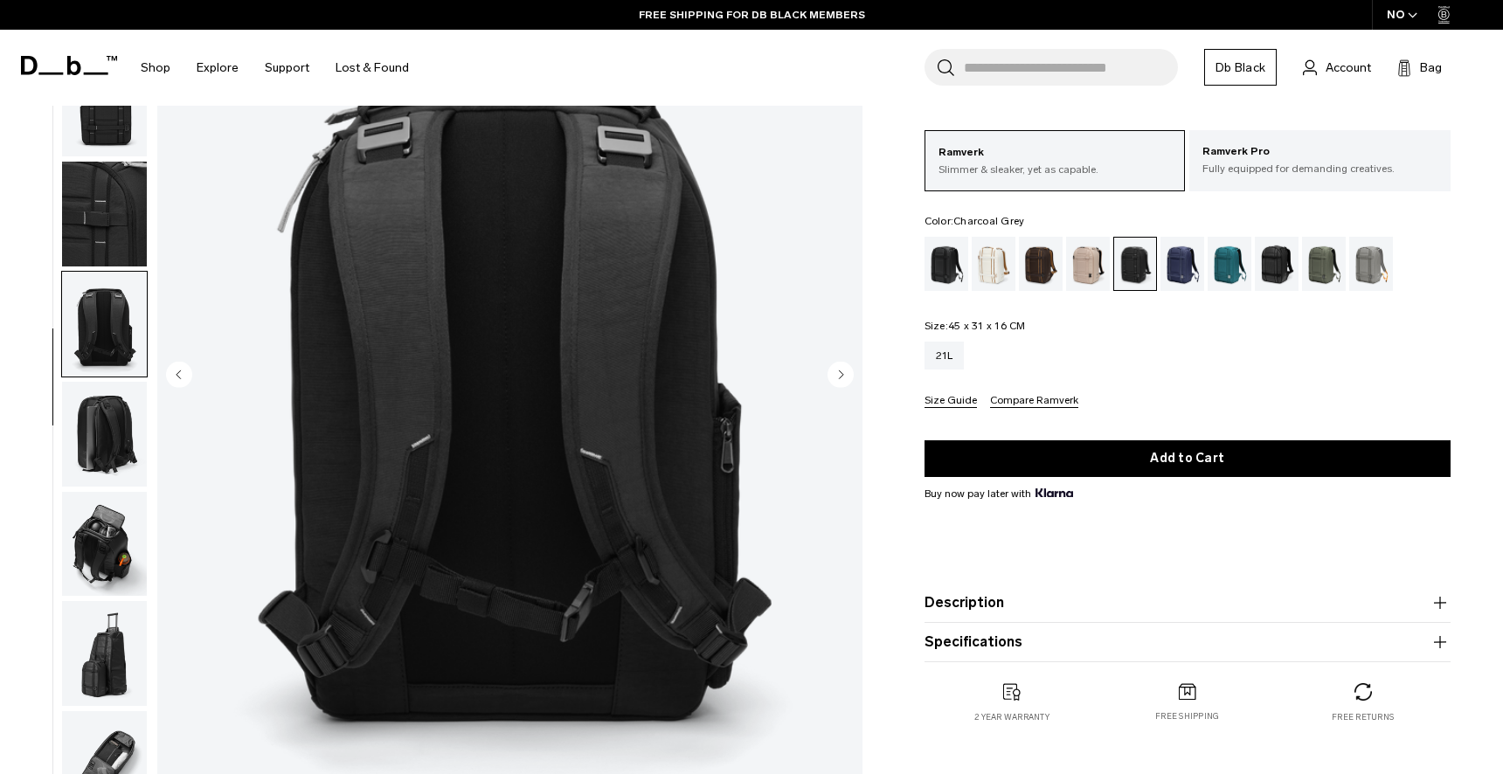
click at [92, 579] on img "button" at bounding box center [104, 544] width 85 height 105
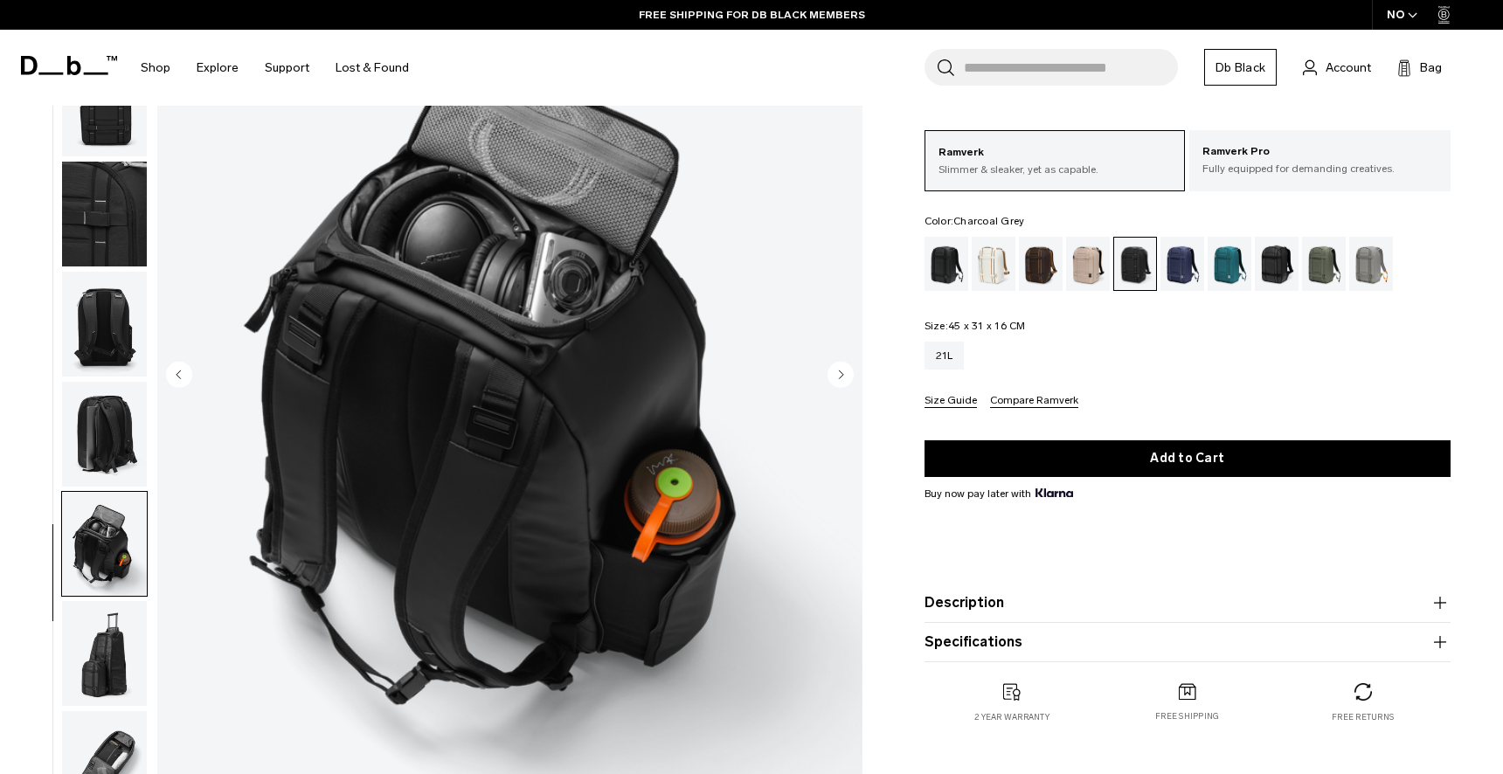
click at [87, 427] on img "button" at bounding box center [104, 434] width 85 height 105
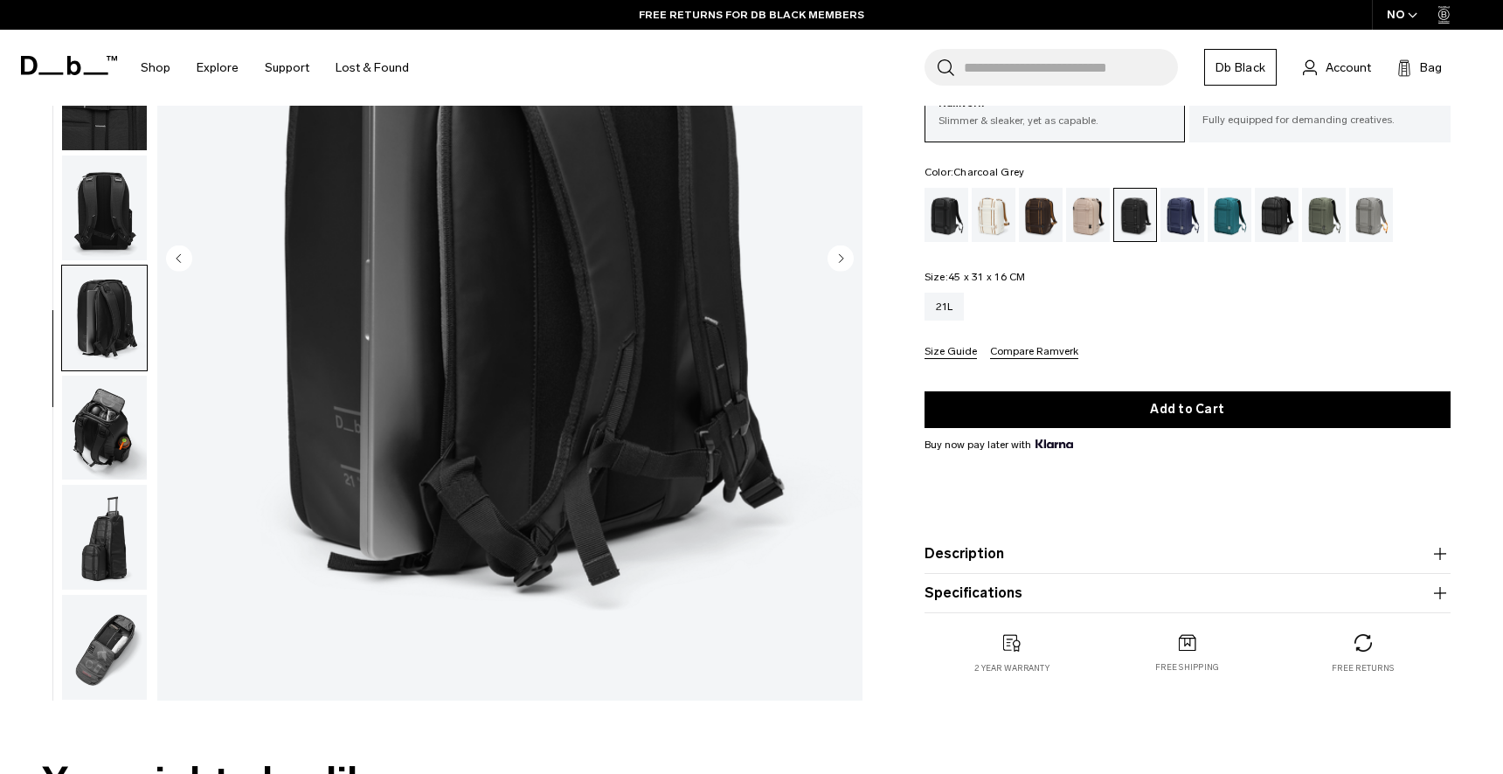
scroll to position [302, 0]
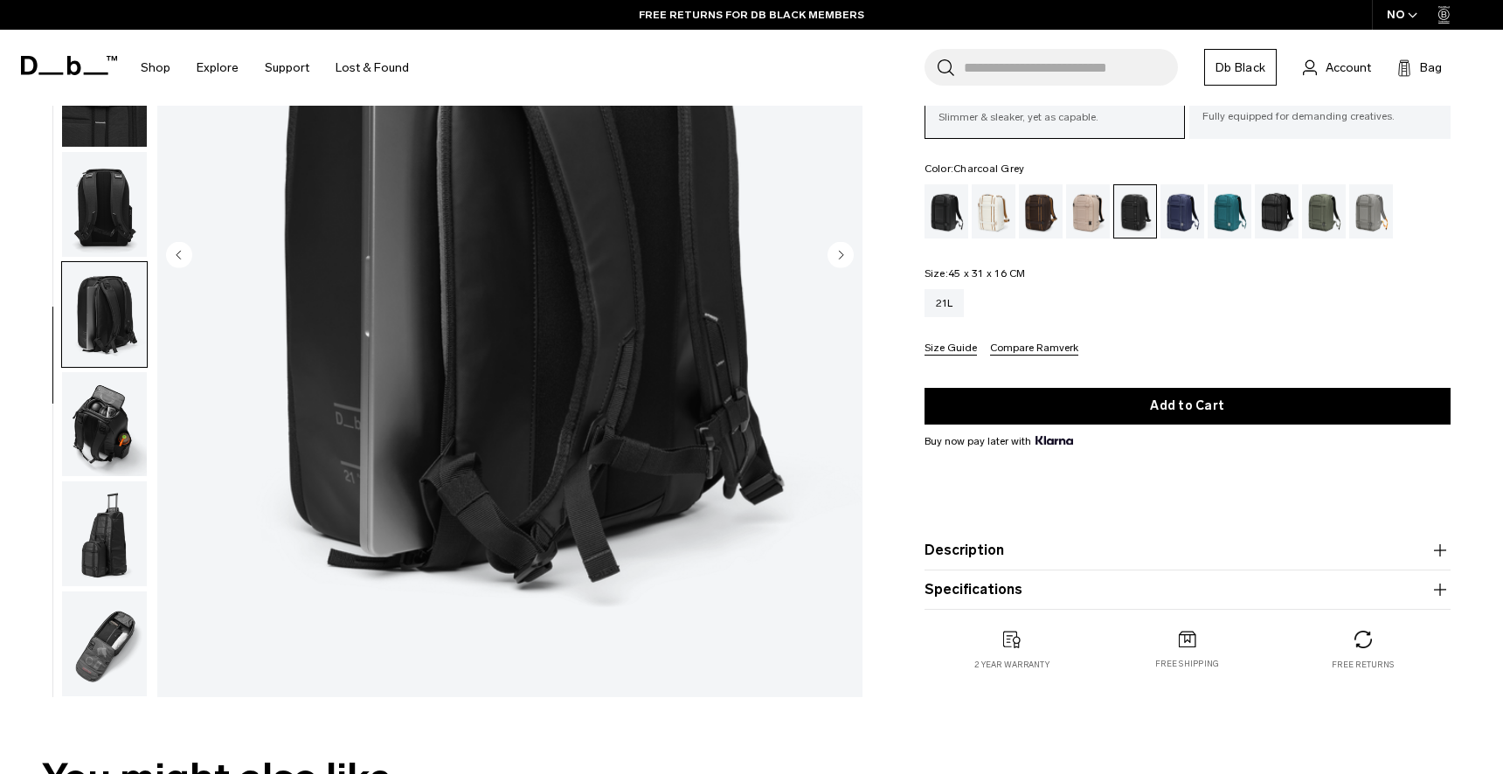
click at [93, 522] on img "button" at bounding box center [104, 534] width 85 height 105
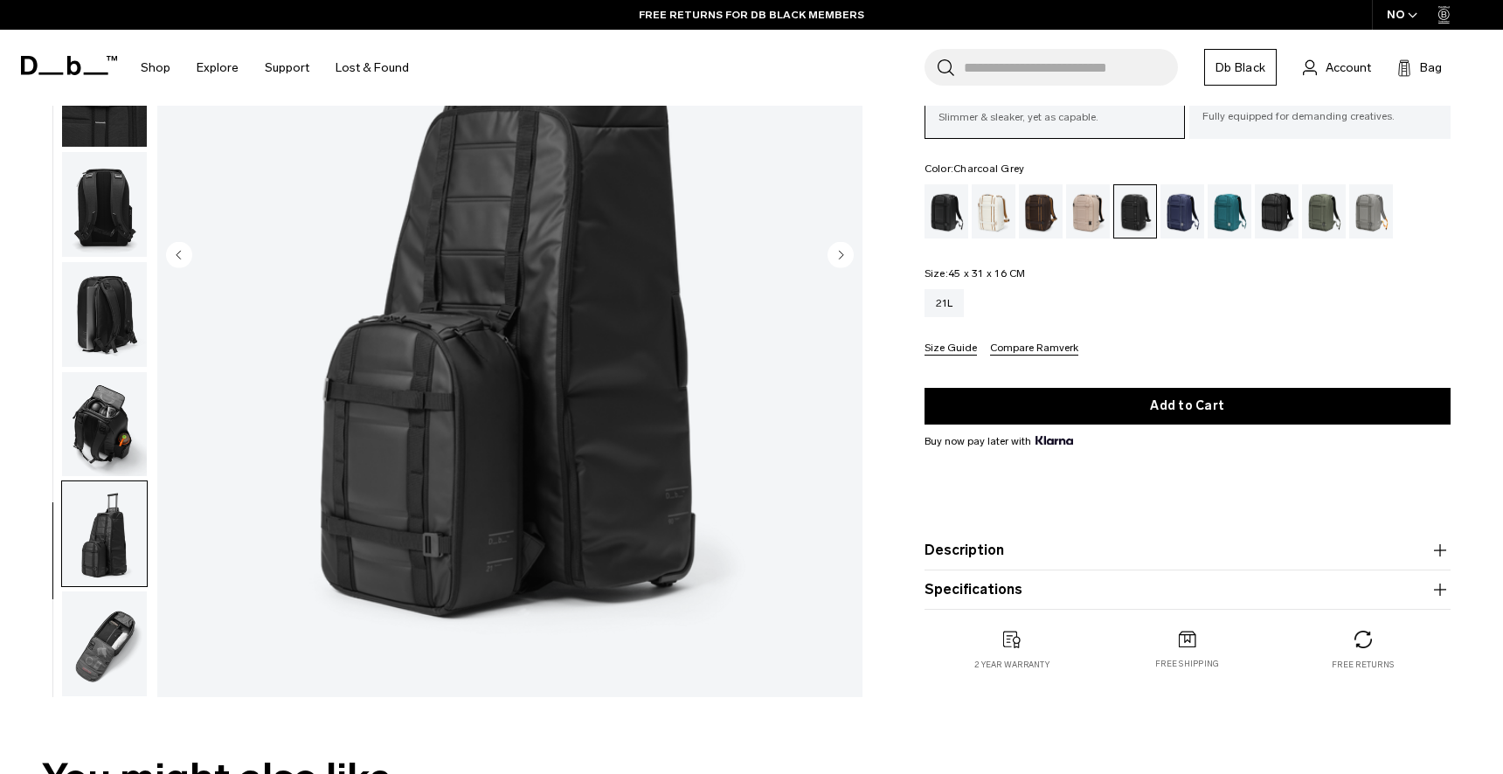
scroll to position [0, 0]
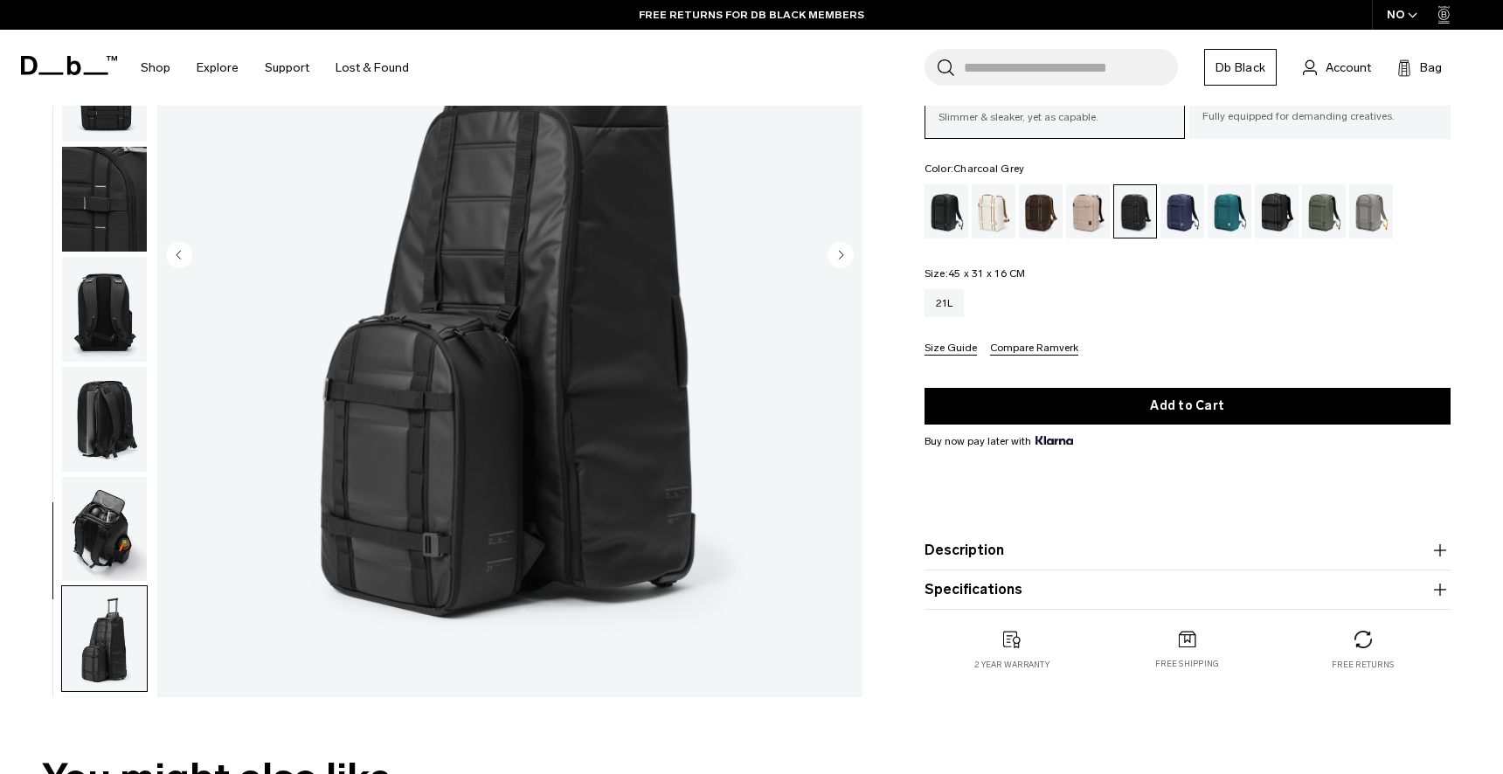
click at [132, 298] on img "button" at bounding box center [104, 309] width 85 height 105
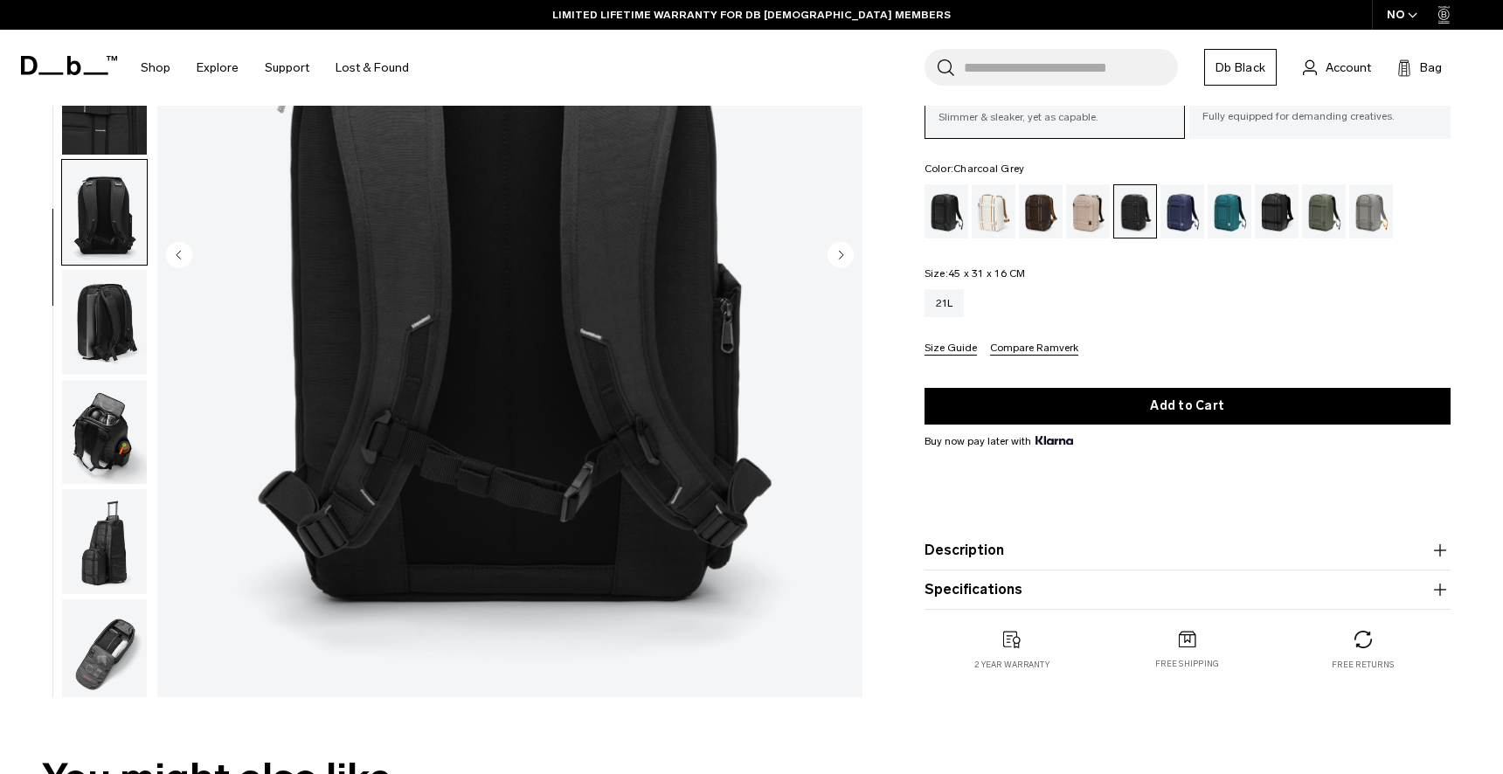
scroll to position [105, 0]
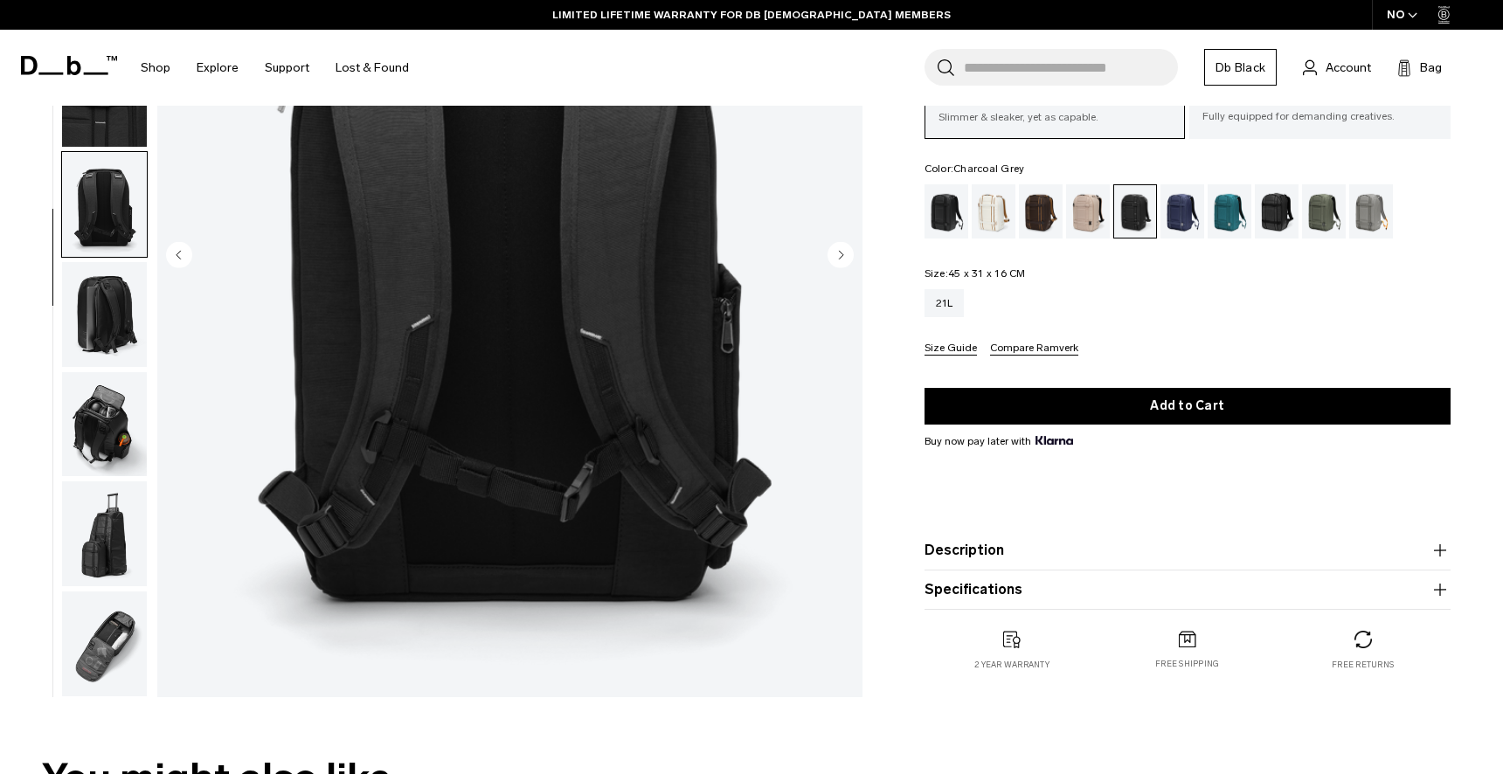
click at [128, 298] on img "button" at bounding box center [104, 314] width 85 height 105
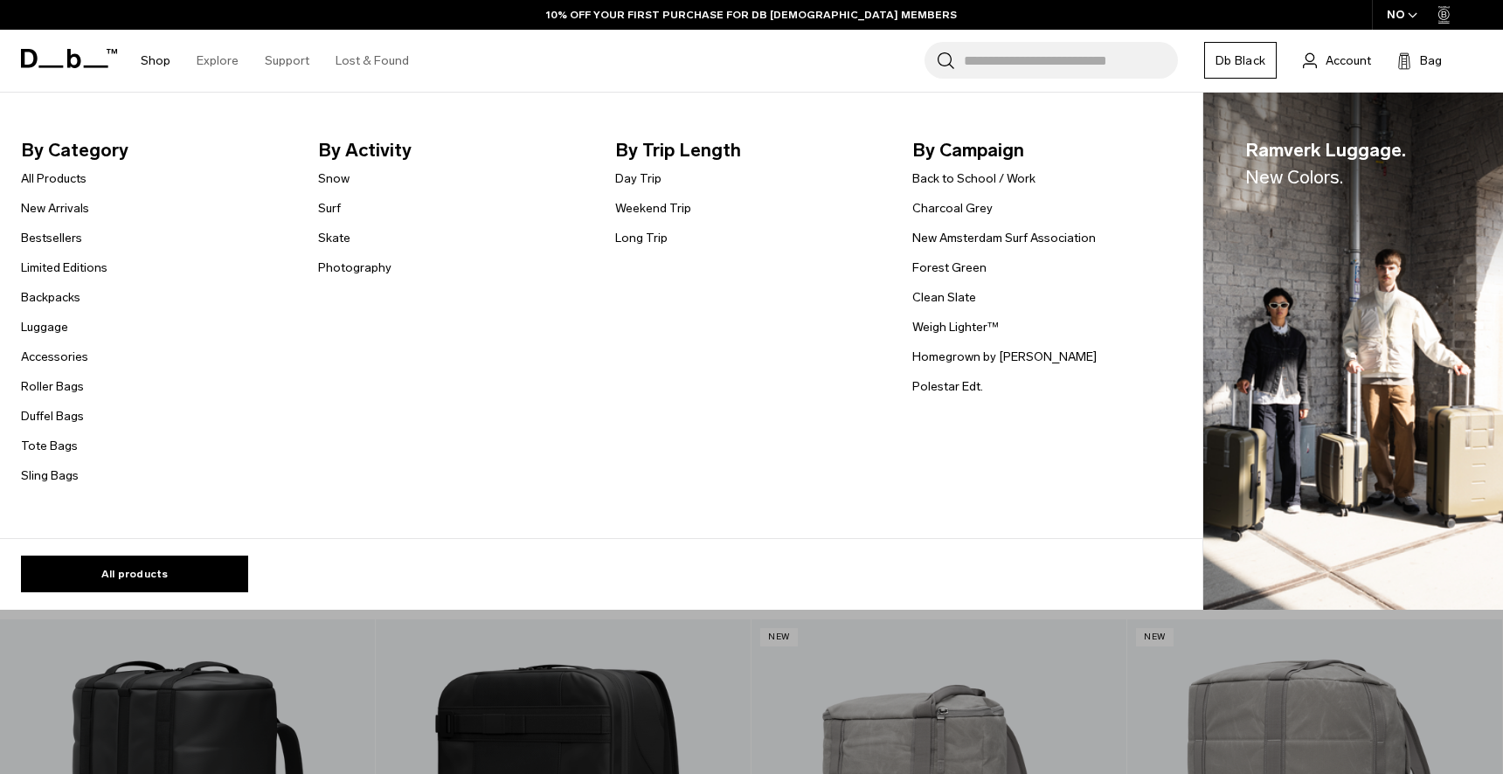
scroll to position [1971, 0]
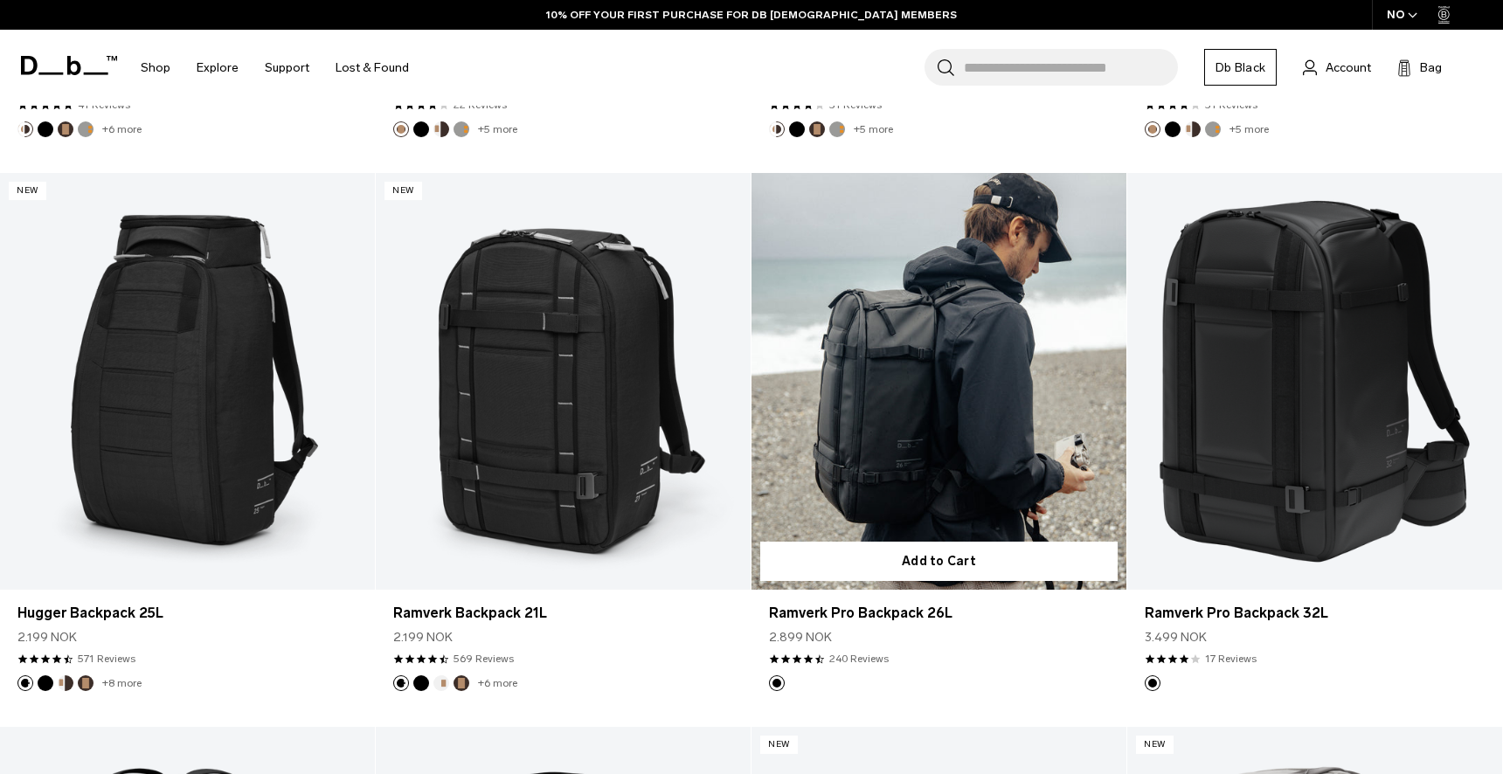
click at [931, 453] on link "Ramverk Pro Backpack 26L" at bounding box center [939, 381] width 375 height 417
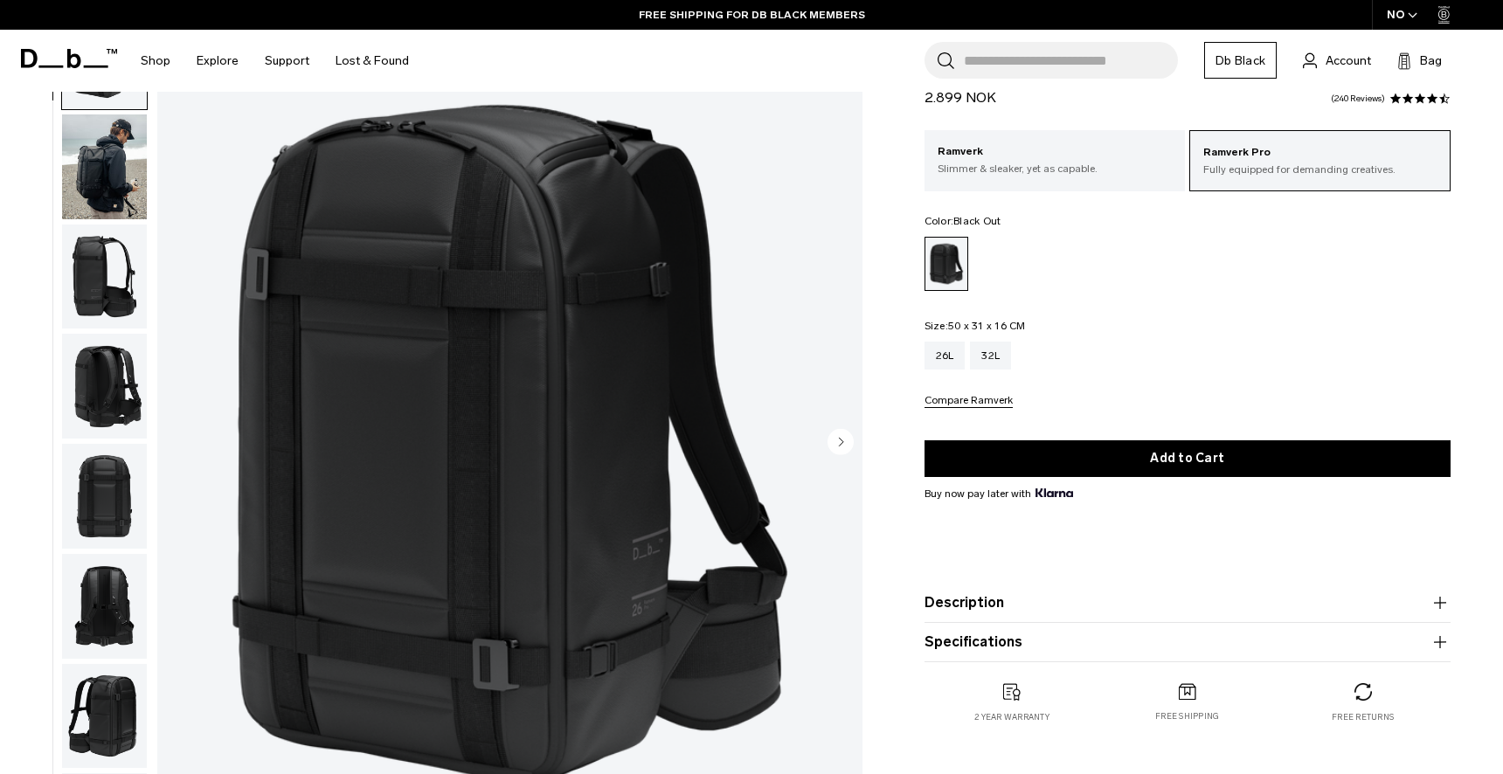
scroll to position [135, 0]
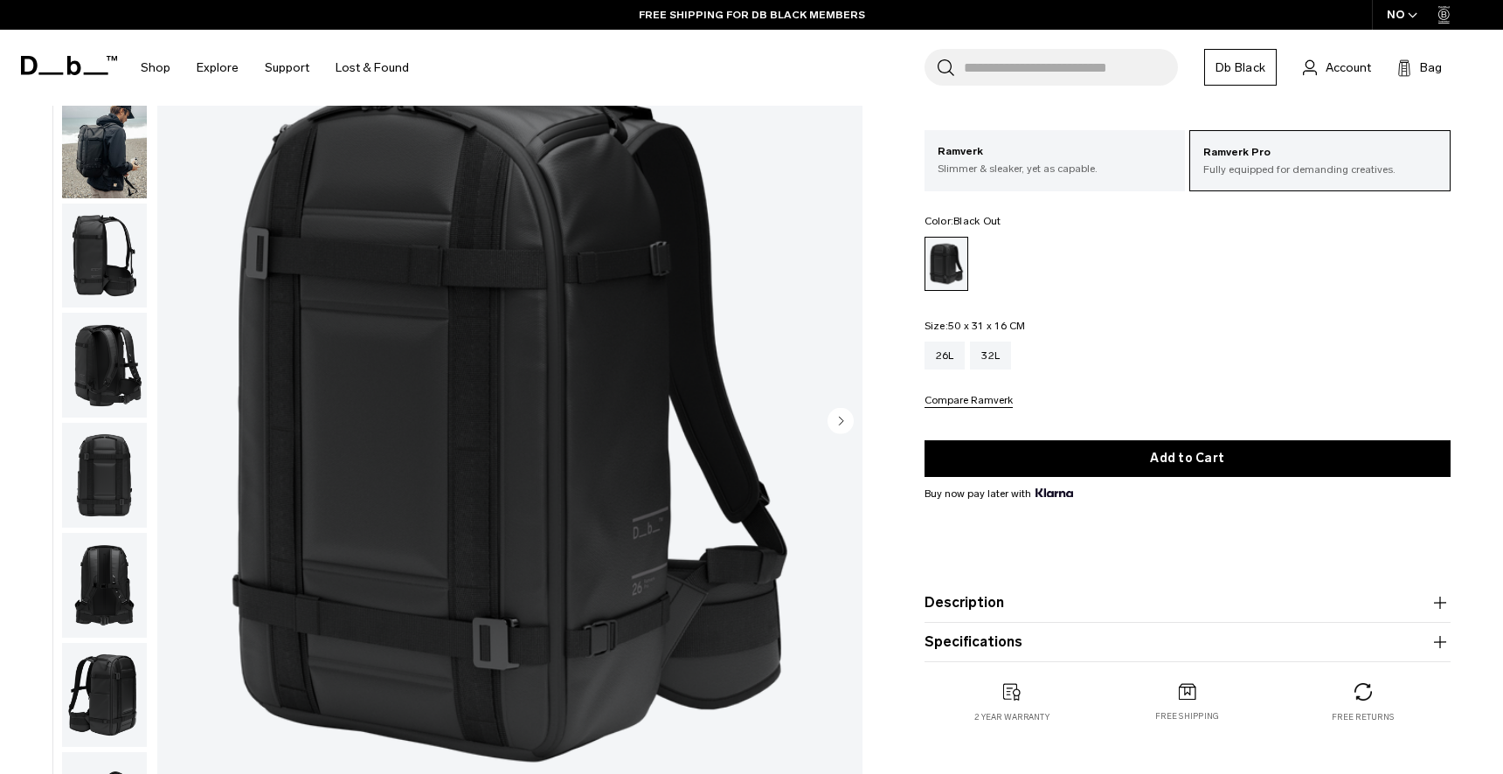
click at [103, 621] on img "button" at bounding box center [104, 585] width 85 height 105
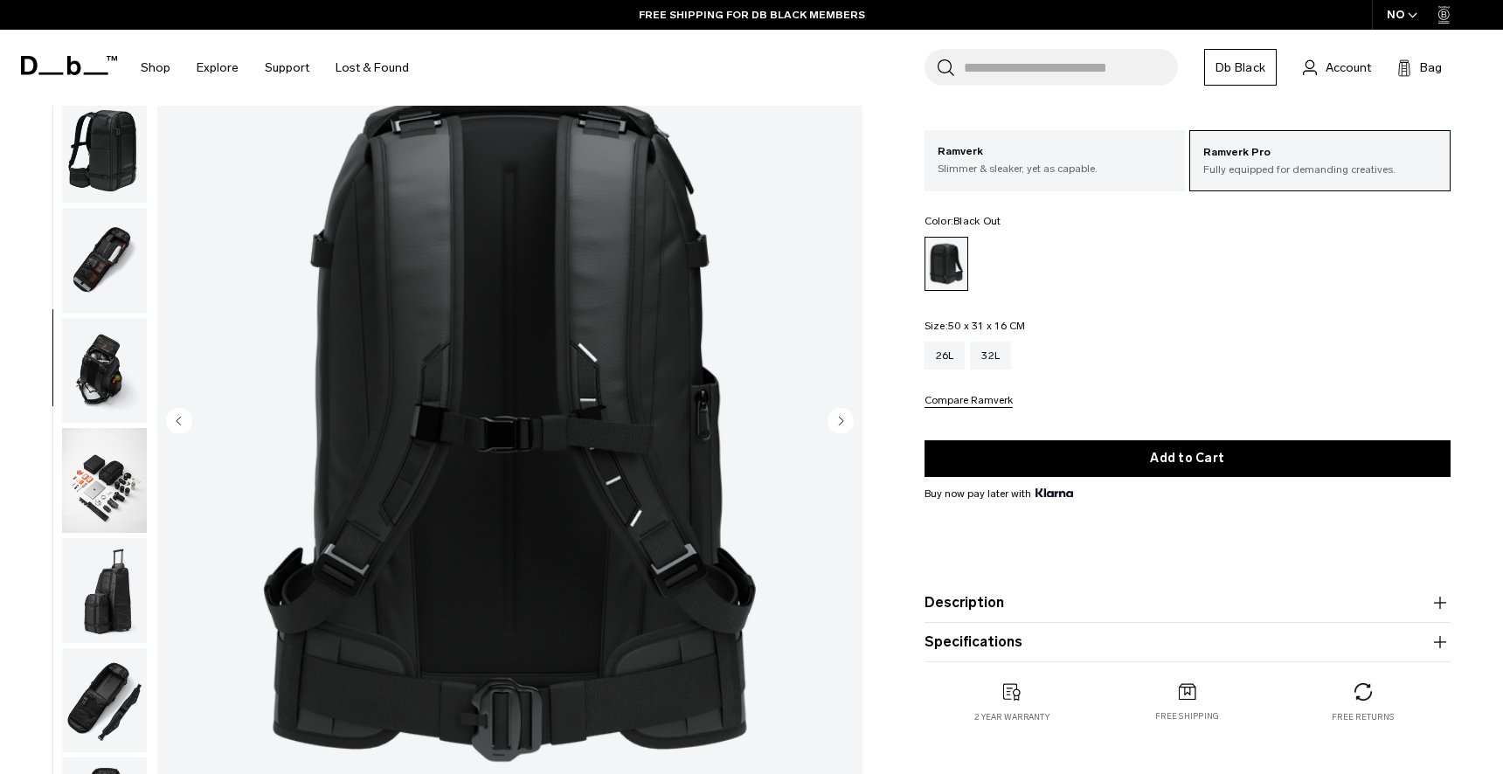
scroll to position [545, 0]
click at [111, 593] on img "button" at bounding box center [104, 590] width 85 height 105
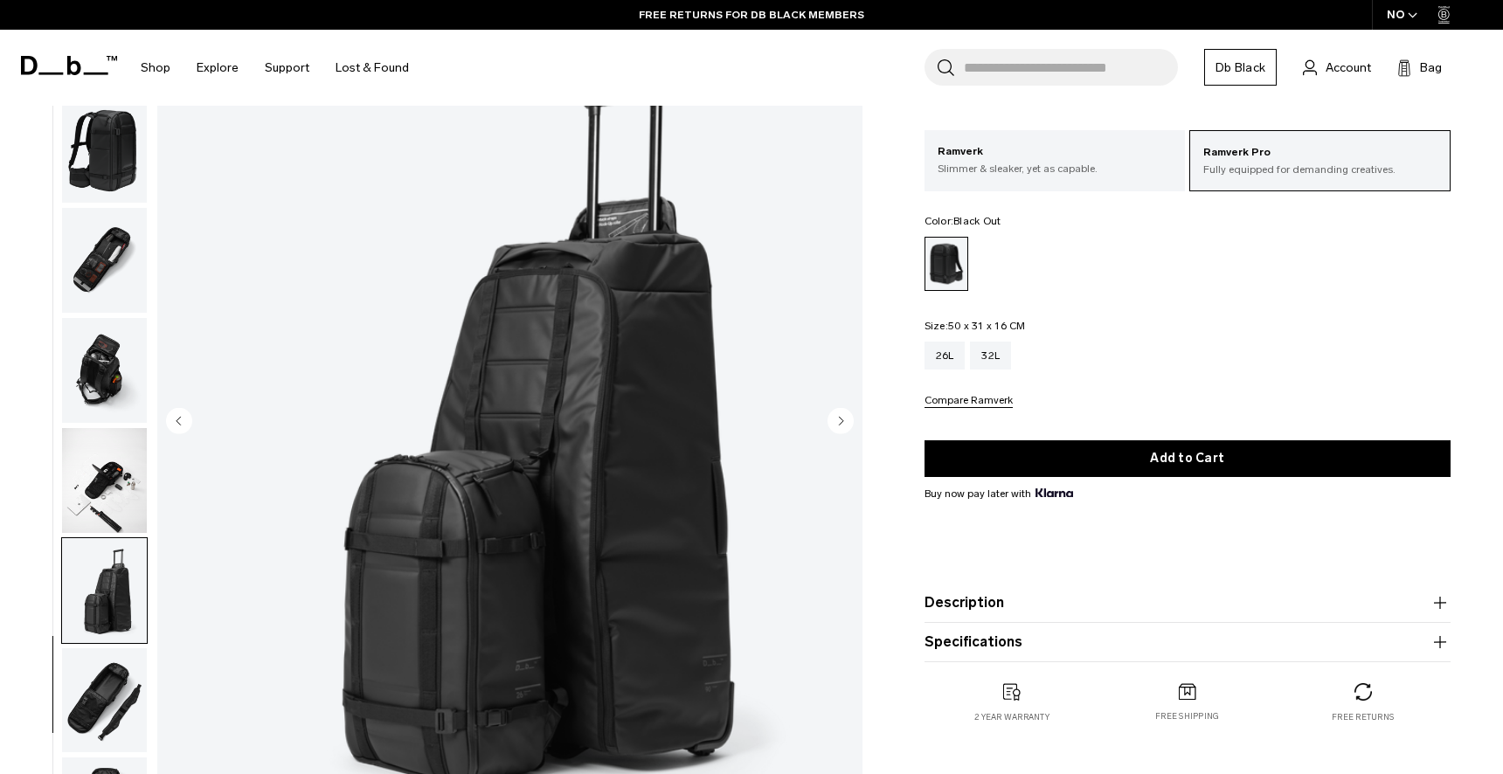
click at [122, 670] on img "button" at bounding box center [104, 701] width 85 height 105
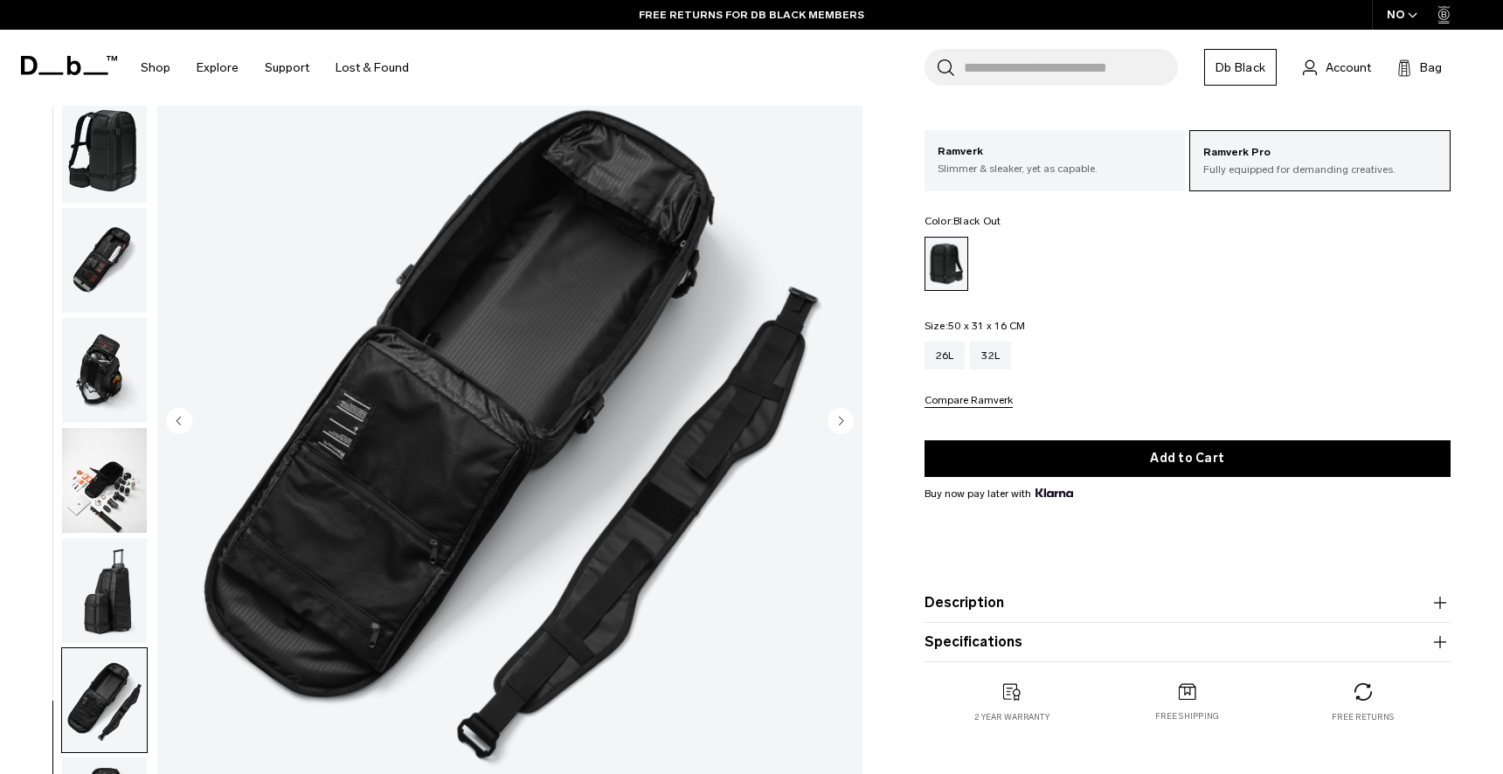
click at [113, 574] on img "button" at bounding box center [104, 590] width 85 height 105
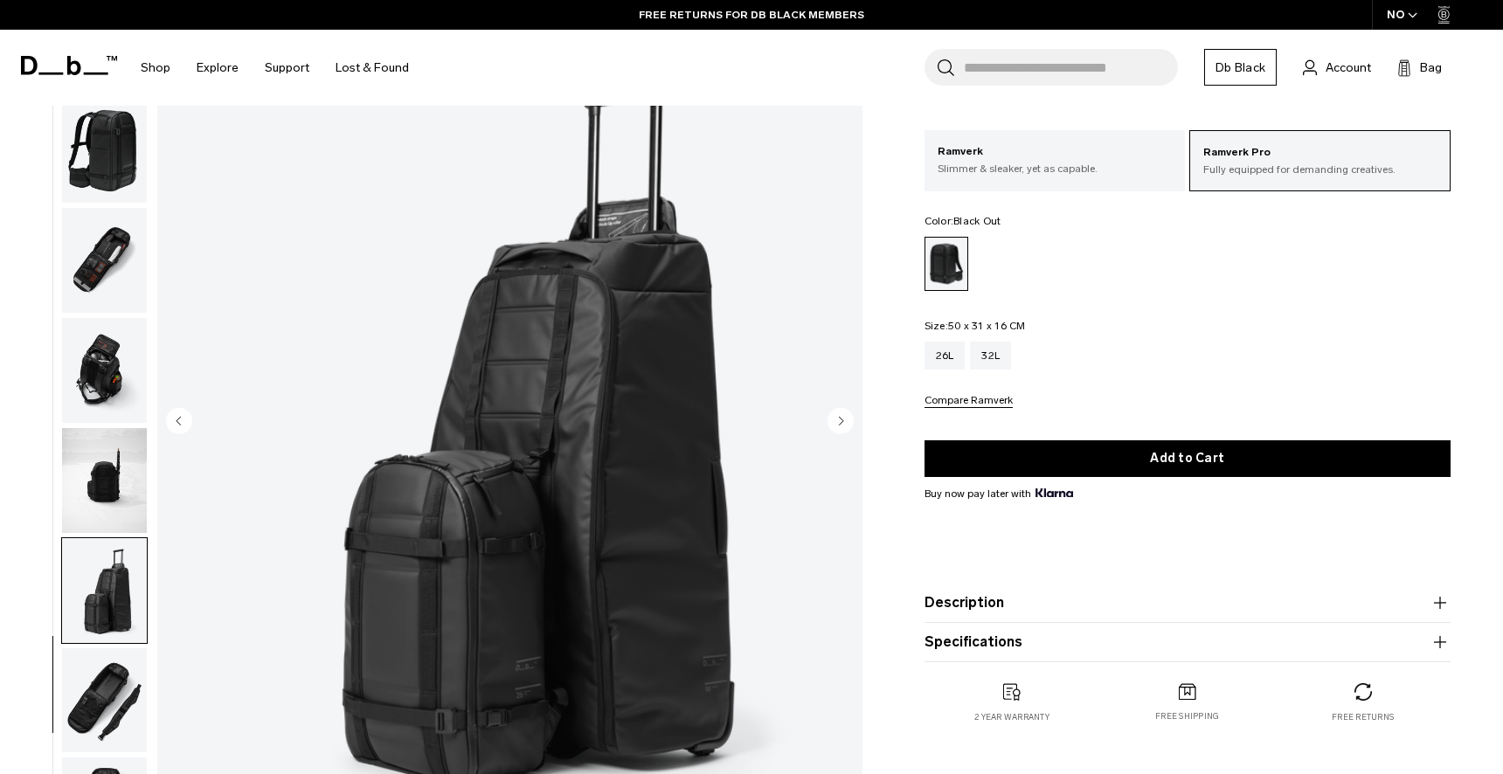
click at [111, 412] on img "button" at bounding box center [104, 370] width 85 height 105
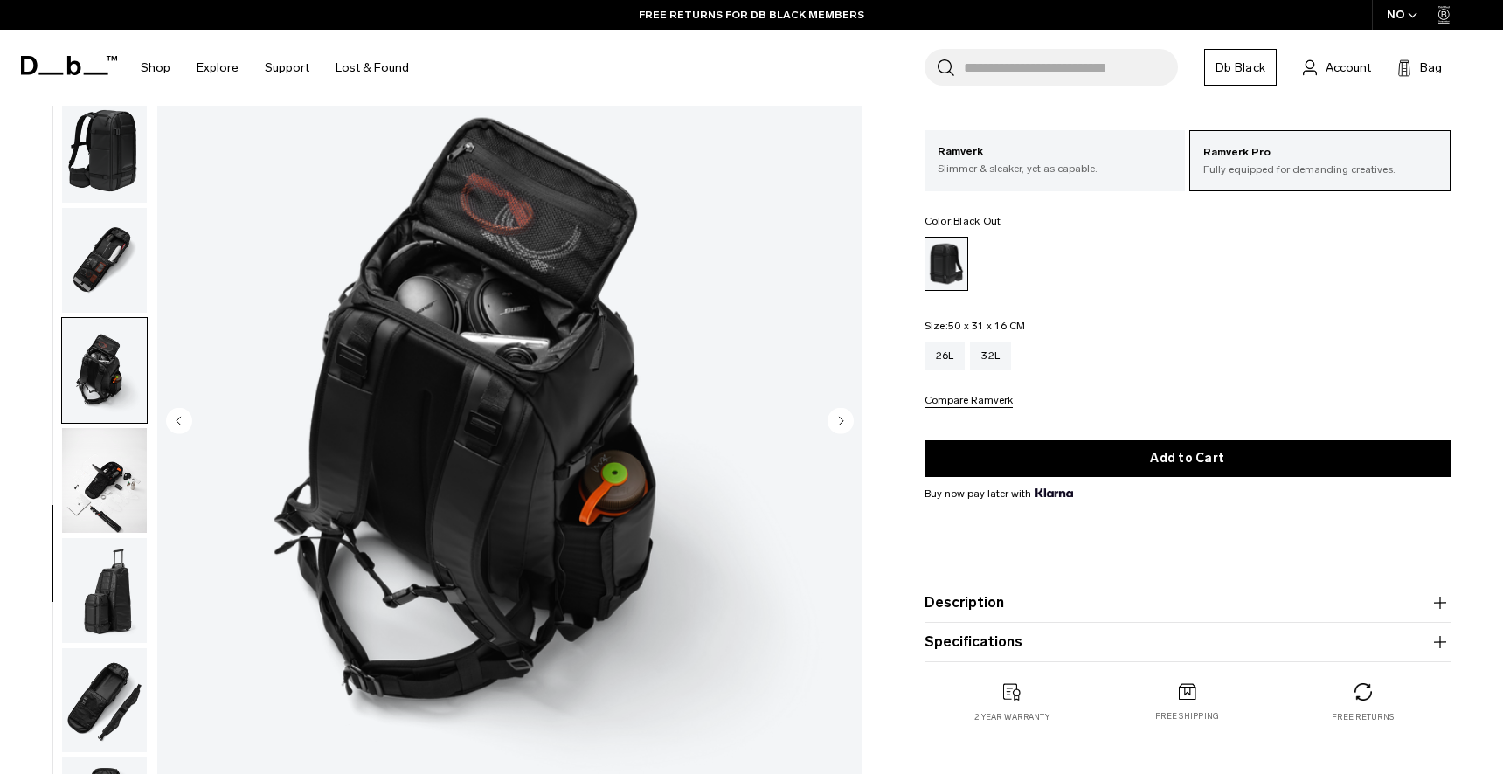
click at [108, 350] on img "button" at bounding box center [104, 370] width 85 height 105
click at [108, 285] on img "button" at bounding box center [104, 260] width 85 height 105
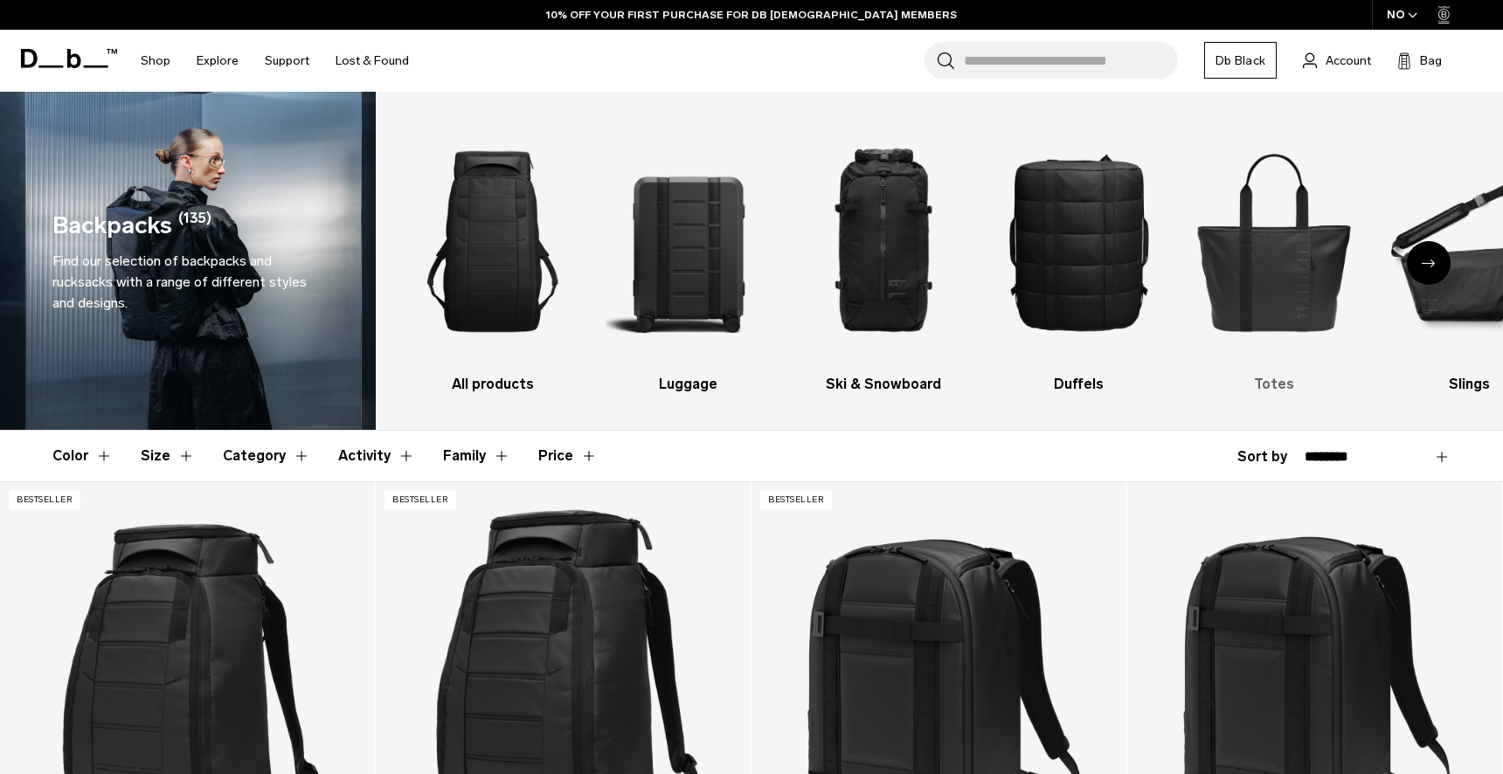
click at [1288, 310] on img "5 / 10" at bounding box center [1274, 241] width 164 height 247
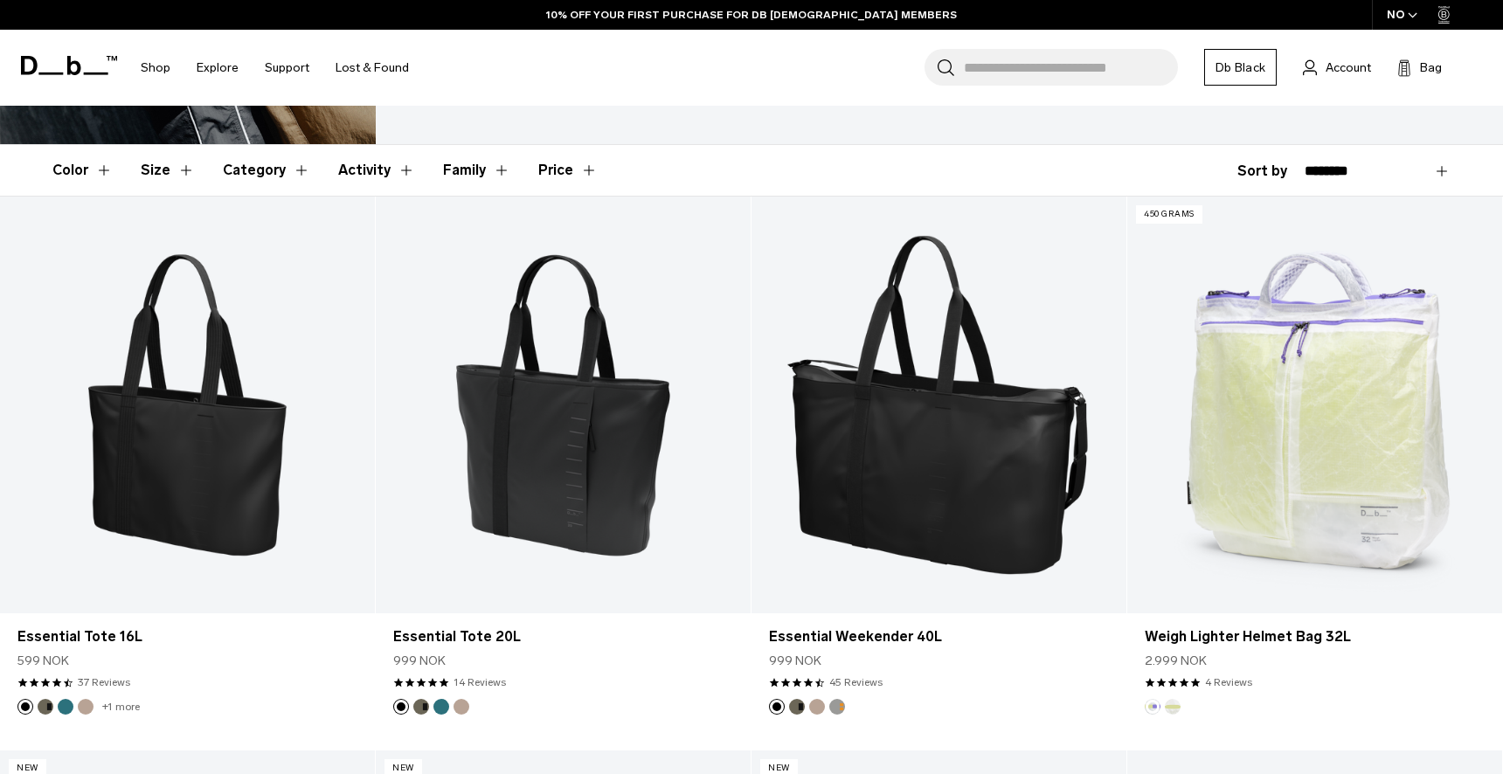
scroll to position [298, 0]
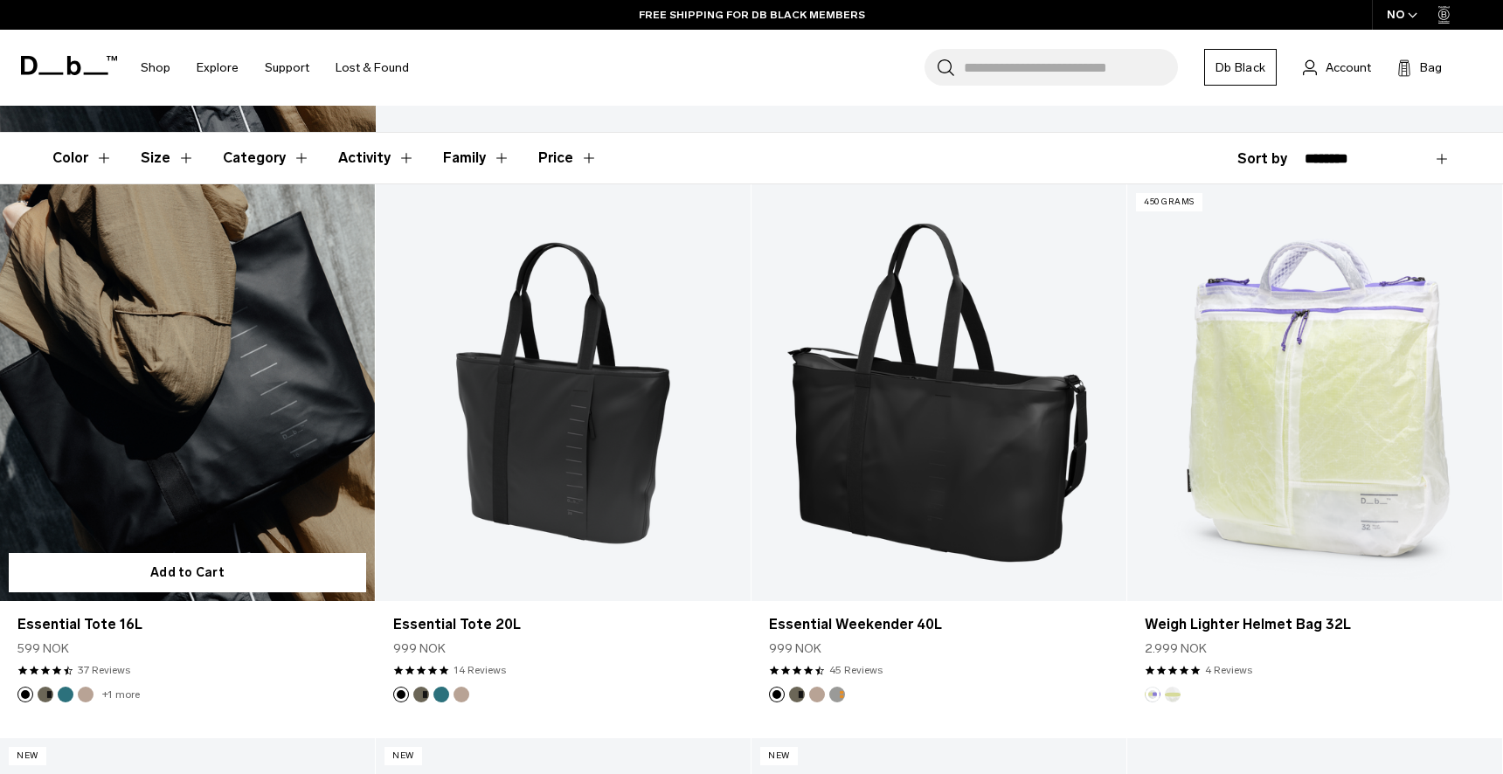
click at [229, 388] on link "Essential Tote 16L" at bounding box center [187, 392] width 375 height 417
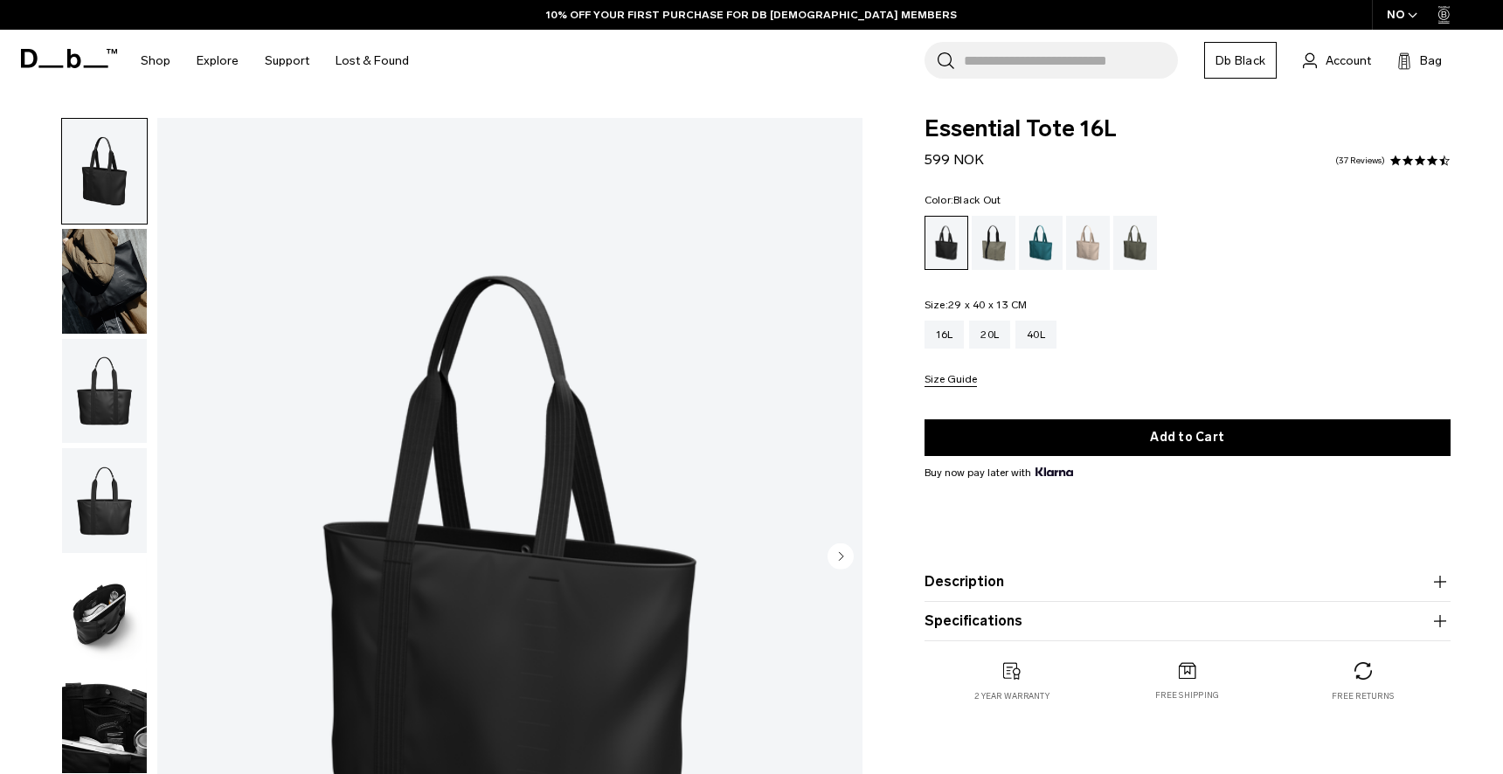
click at [121, 313] on img "button" at bounding box center [104, 281] width 85 height 105
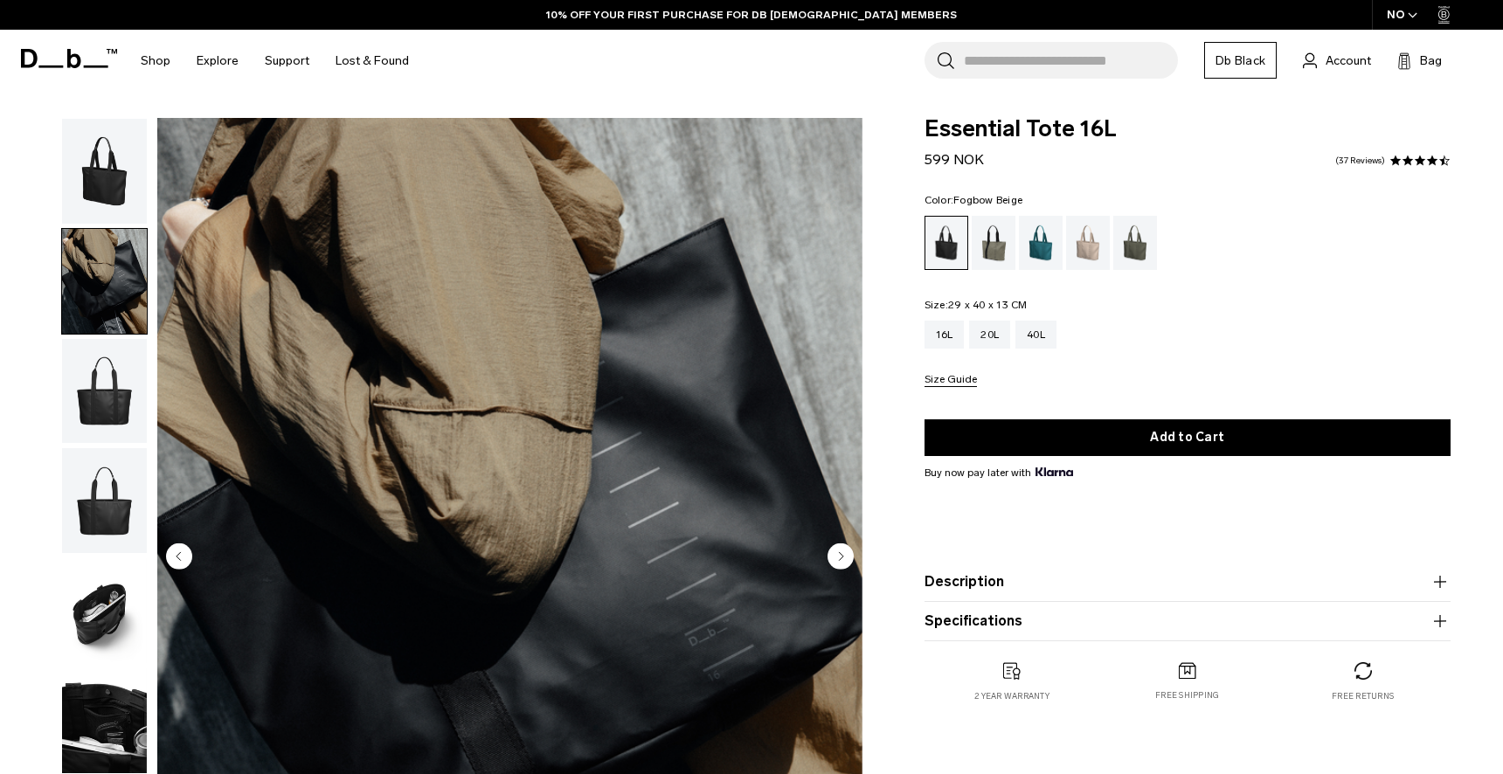
click at [1077, 247] on div "Fogbow Beige" at bounding box center [1088, 243] width 45 height 54
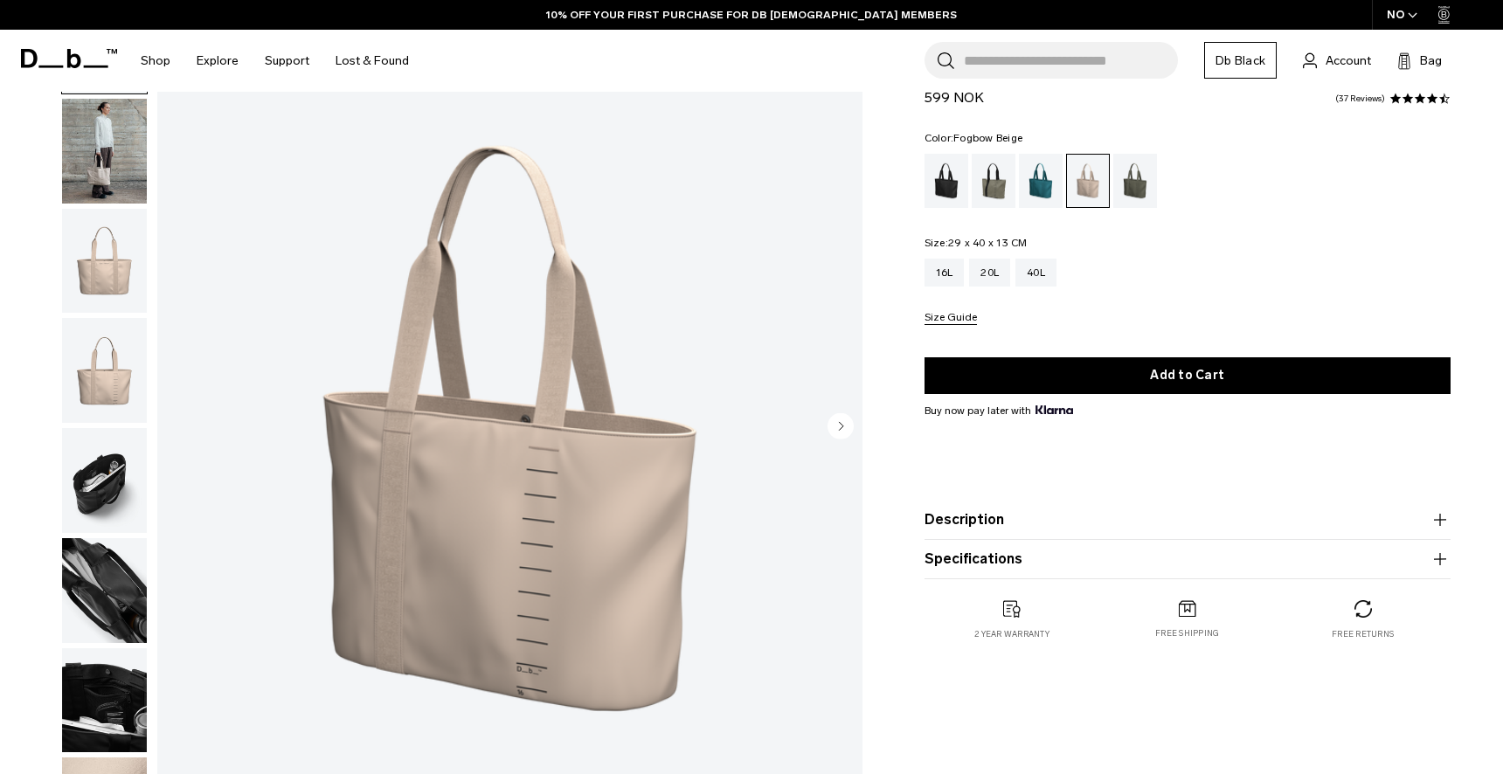
click at [110, 271] on img "button" at bounding box center [104, 261] width 85 height 105
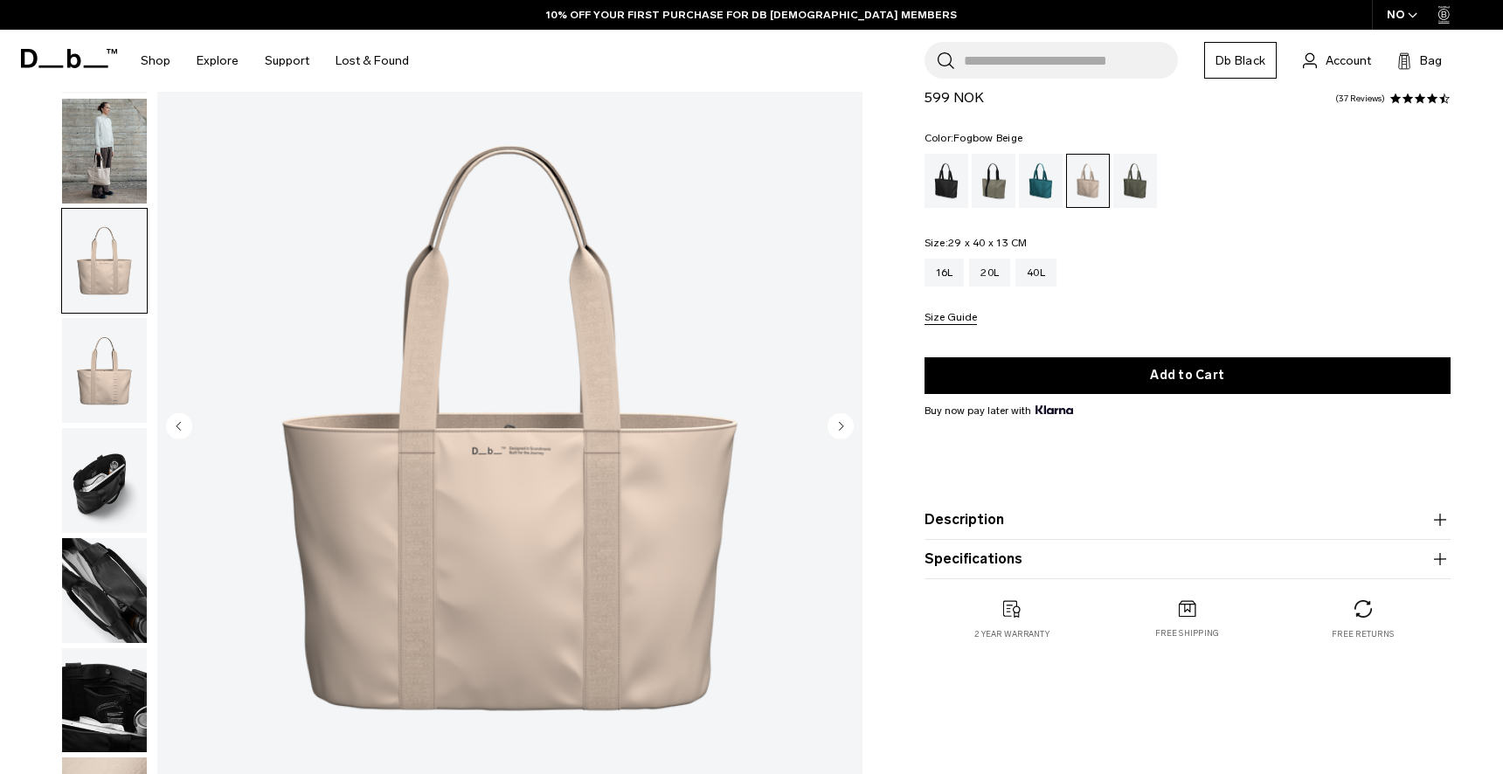
click at [94, 177] on img "button" at bounding box center [104, 151] width 85 height 105
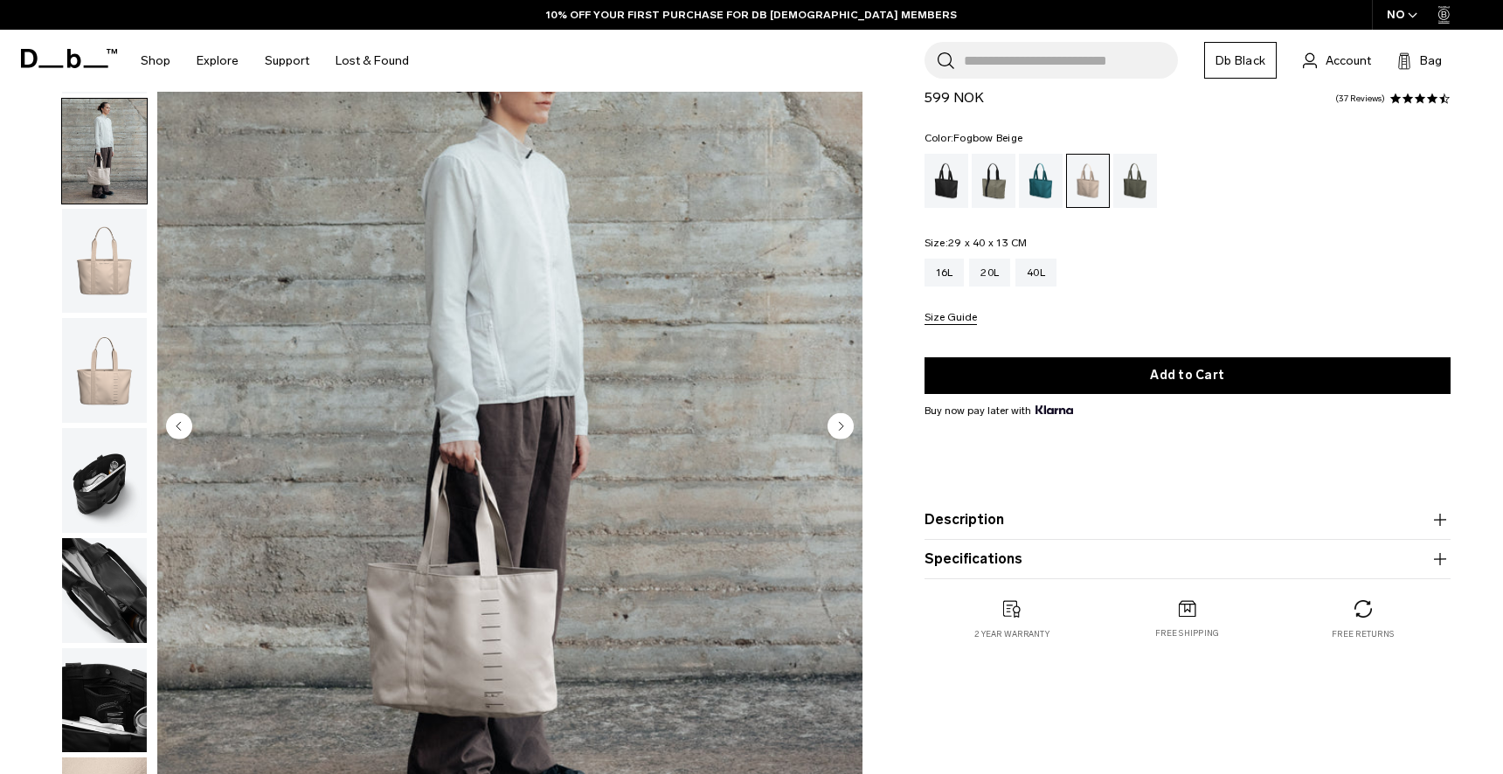
click at [113, 379] on img "button" at bounding box center [104, 370] width 85 height 105
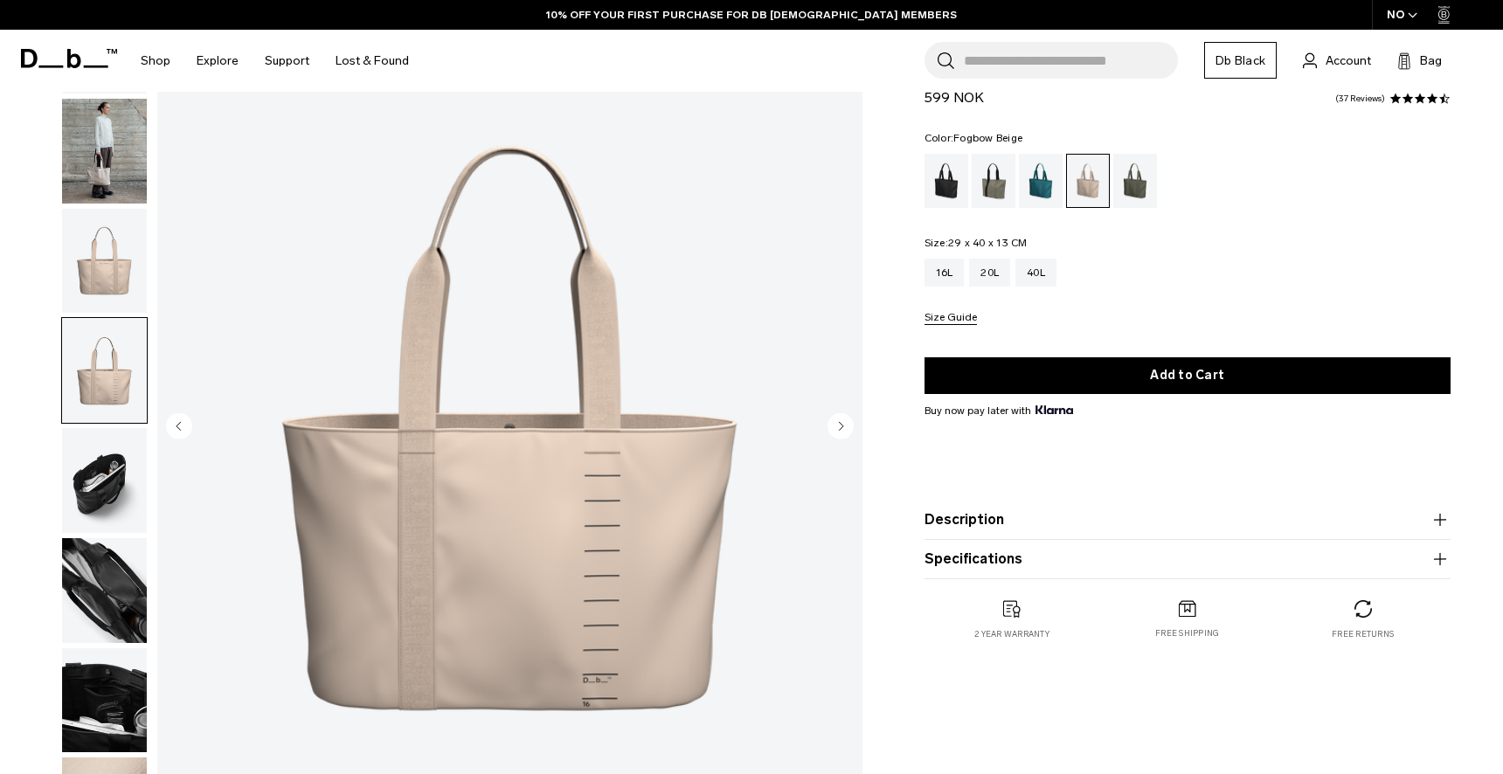
click at [109, 490] on img "button" at bounding box center [104, 480] width 85 height 105
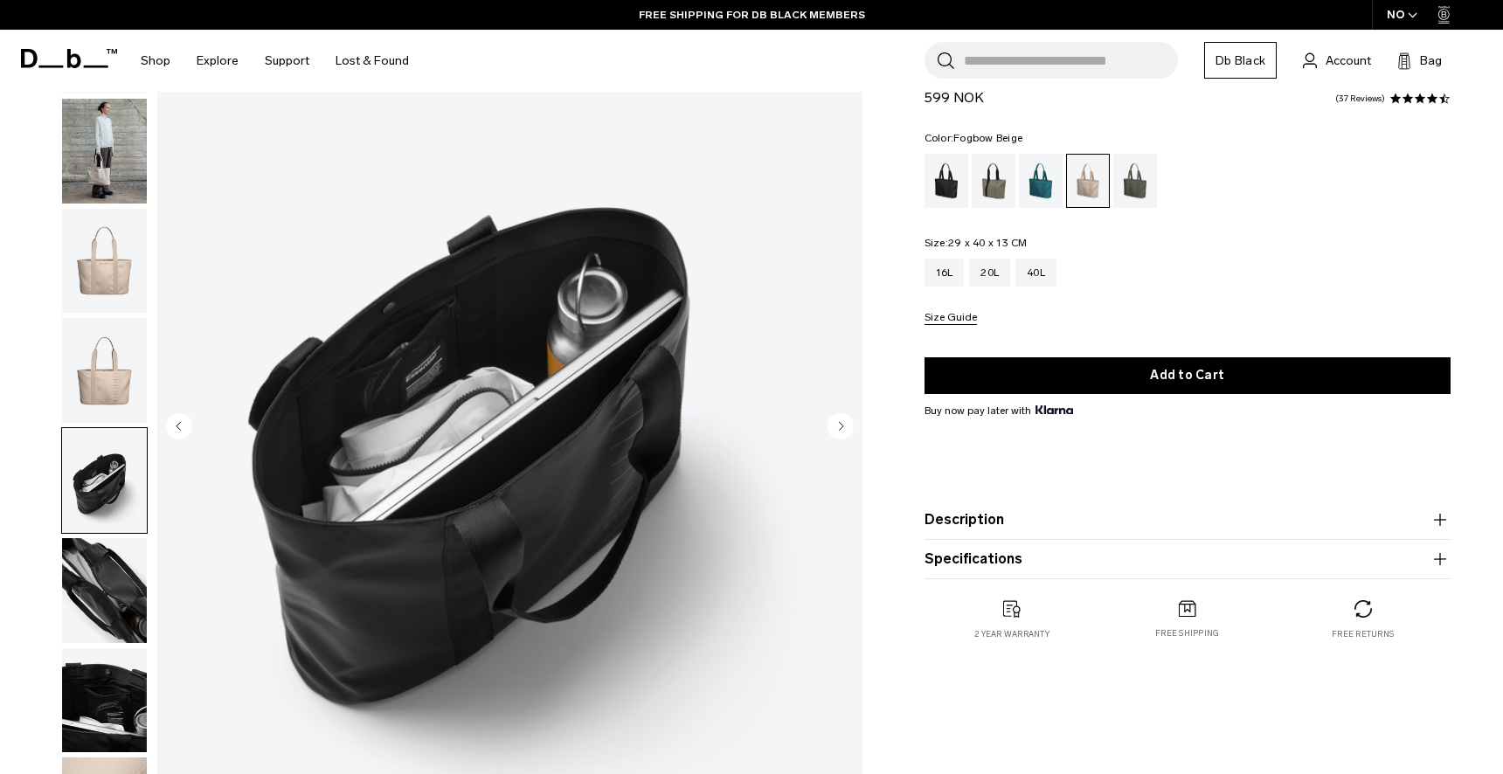
click at [118, 557] on img "button" at bounding box center [104, 590] width 85 height 105
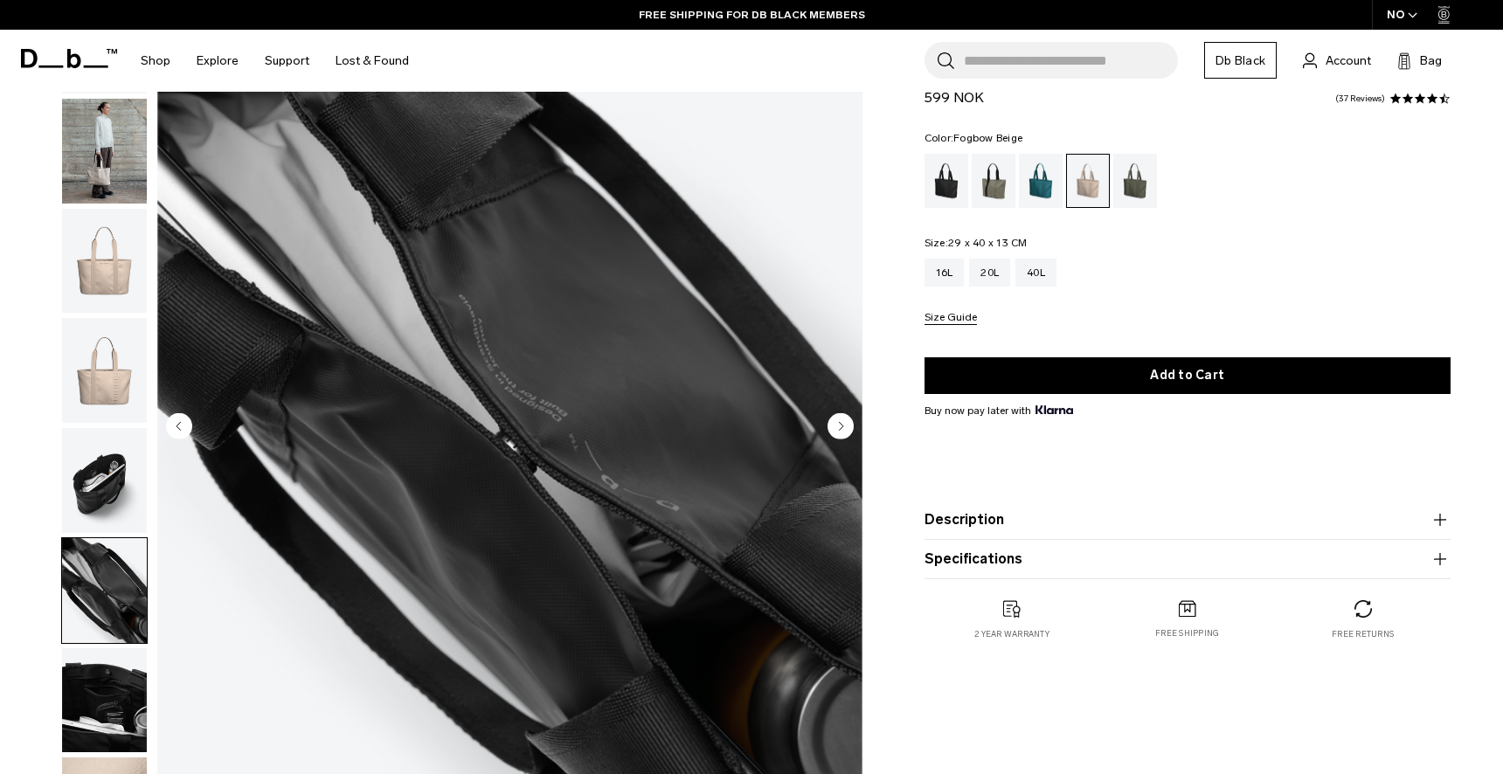
click at [115, 704] on img "button" at bounding box center [104, 701] width 85 height 105
